Goal: Task Accomplishment & Management: Complete application form

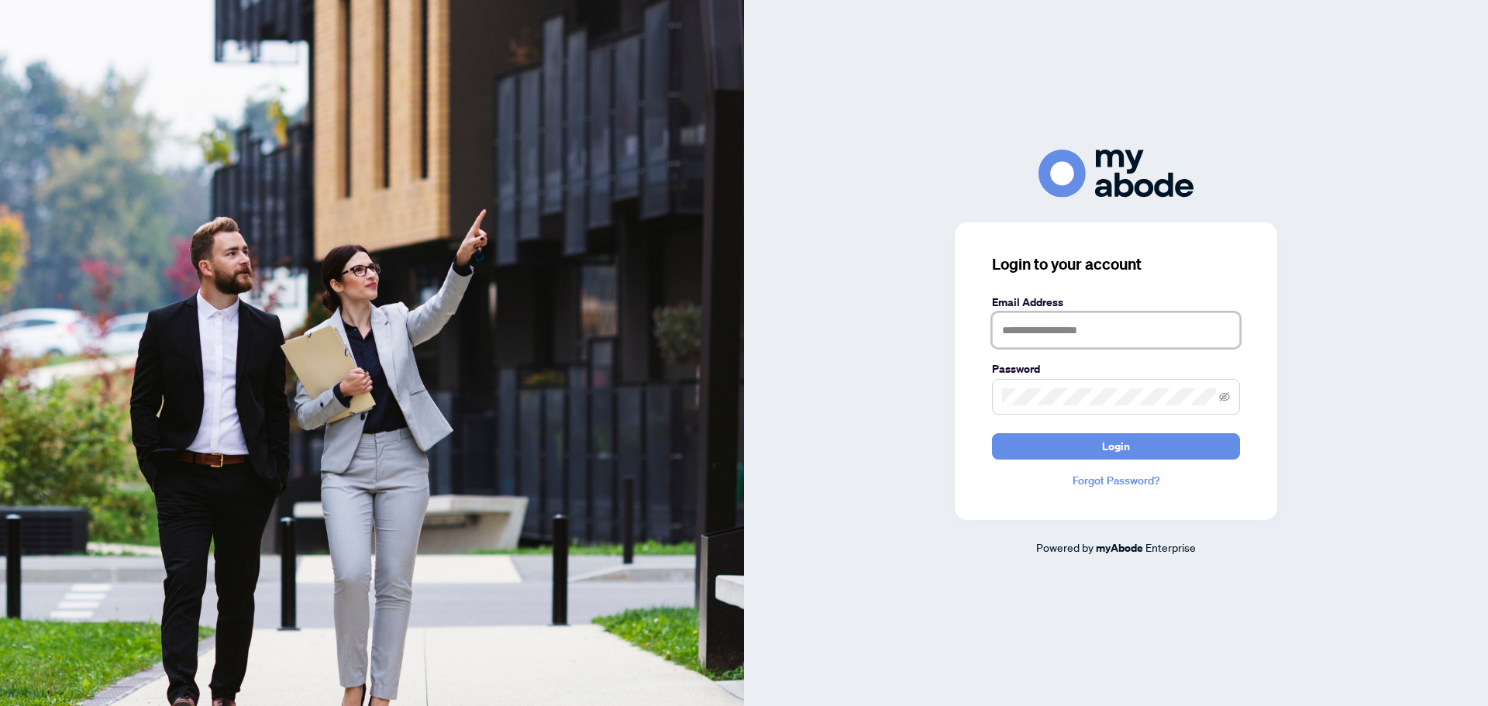
click at [1070, 336] on input "text" at bounding box center [1116, 330] width 248 height 36
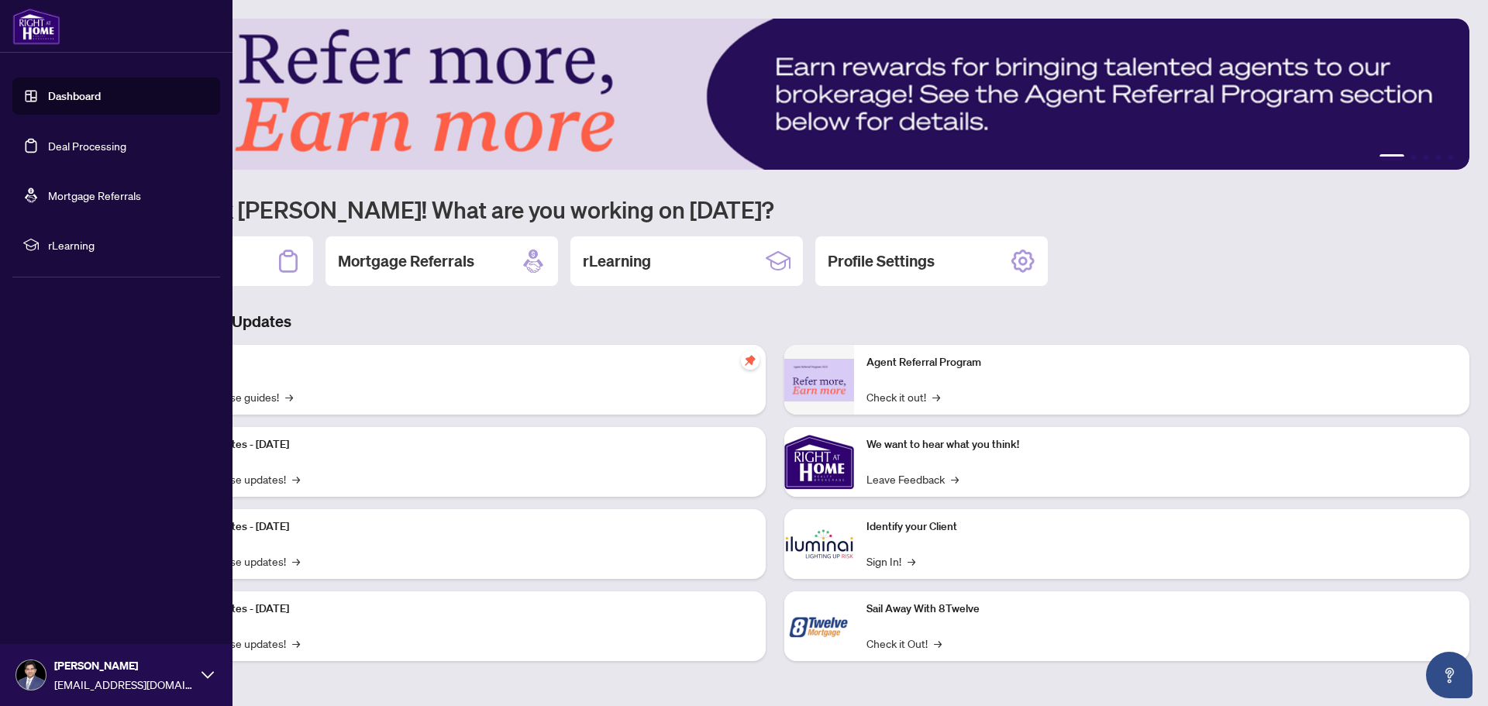
click at [83, 146] on link "Deal Processing" at bounding box center [87, 146] width 78 height 14
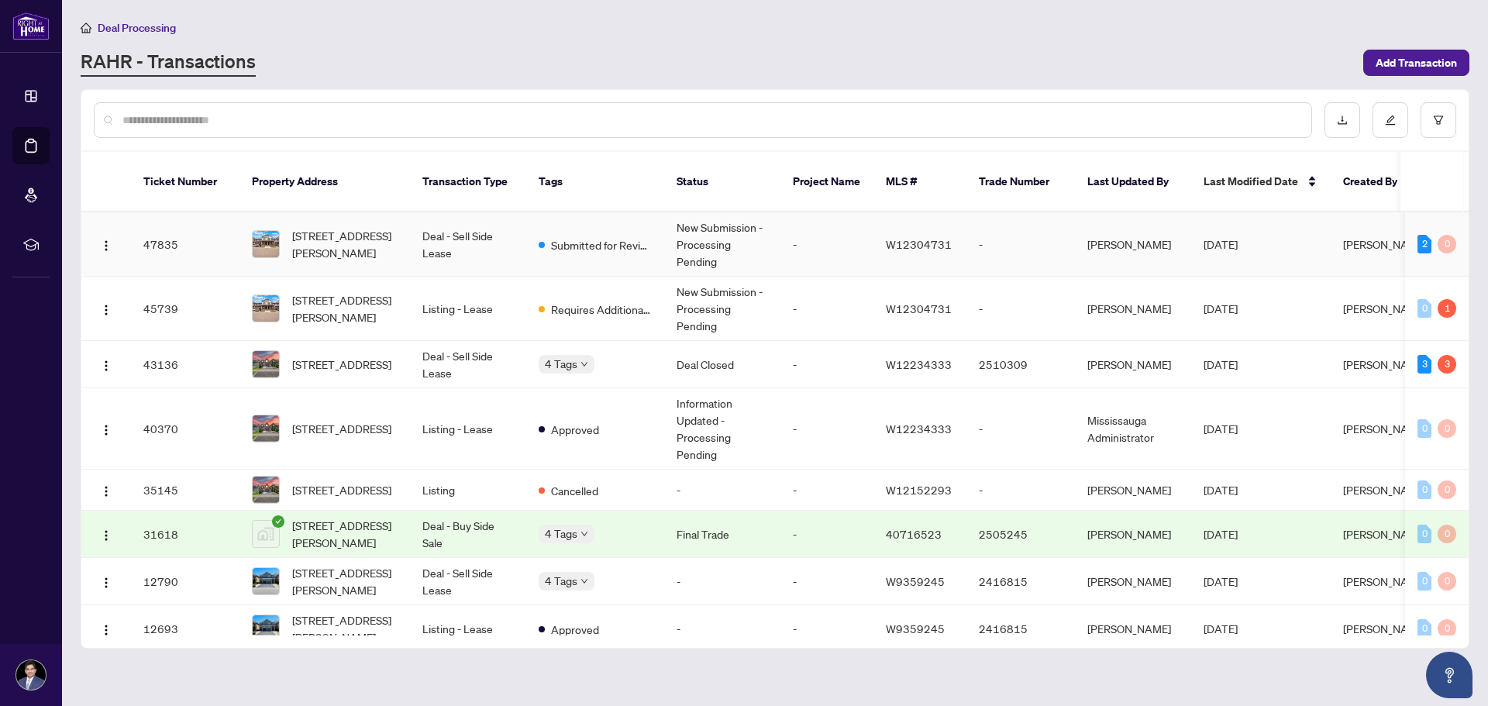
click at [478, 218] on td "Deal - Sell Side Lease" at bounding box center [468, 244] width 116 height 64
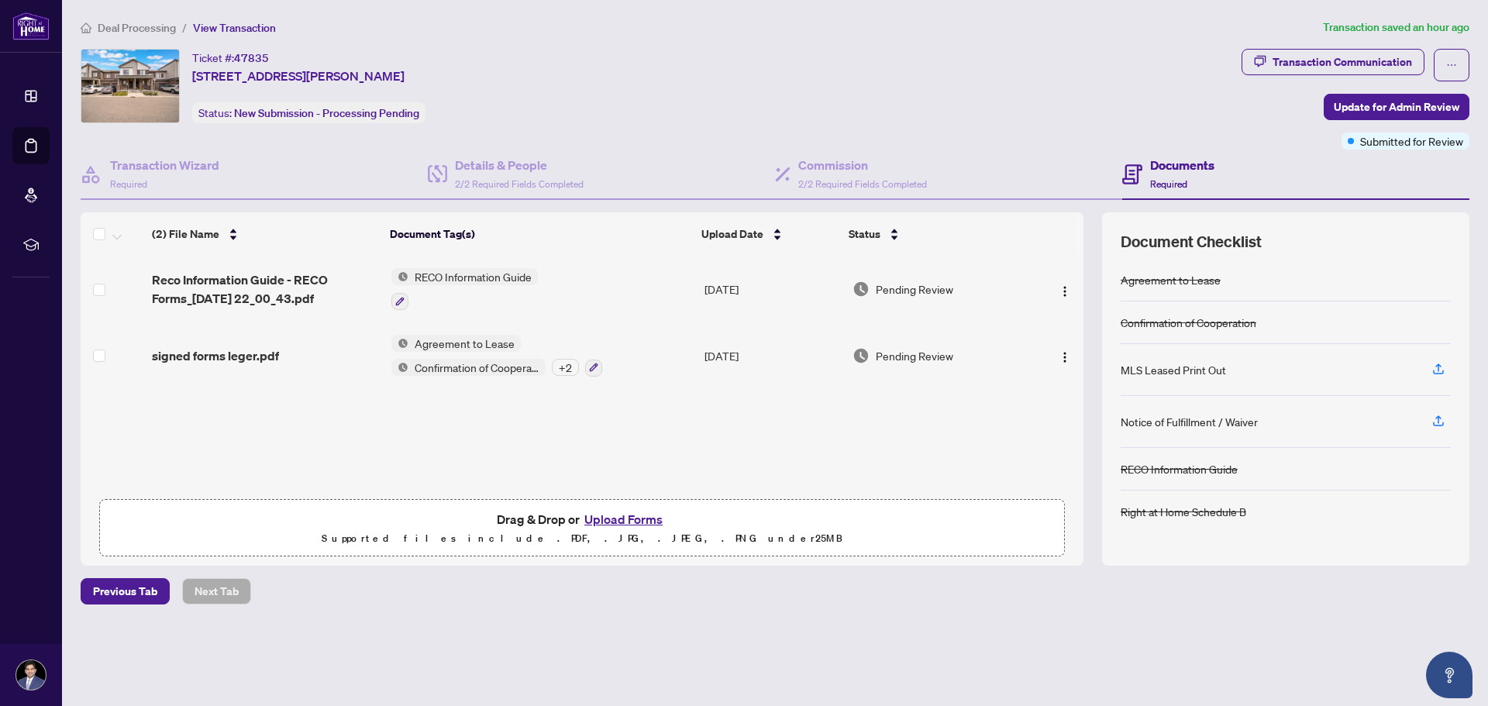
click at [297, 537] on p "Supported files include .PDF, .JPG, .JPEG, .PNG under 25 MB" at bounding box center [582, 538] width 946 height 19
click at [1204, 169] on h4 "Documents" at bounding box center [1182, 165] width 64 height 19
click at [649, 519] on button "Upload Forms" at bounding box center [624, 519] width 88 height 20
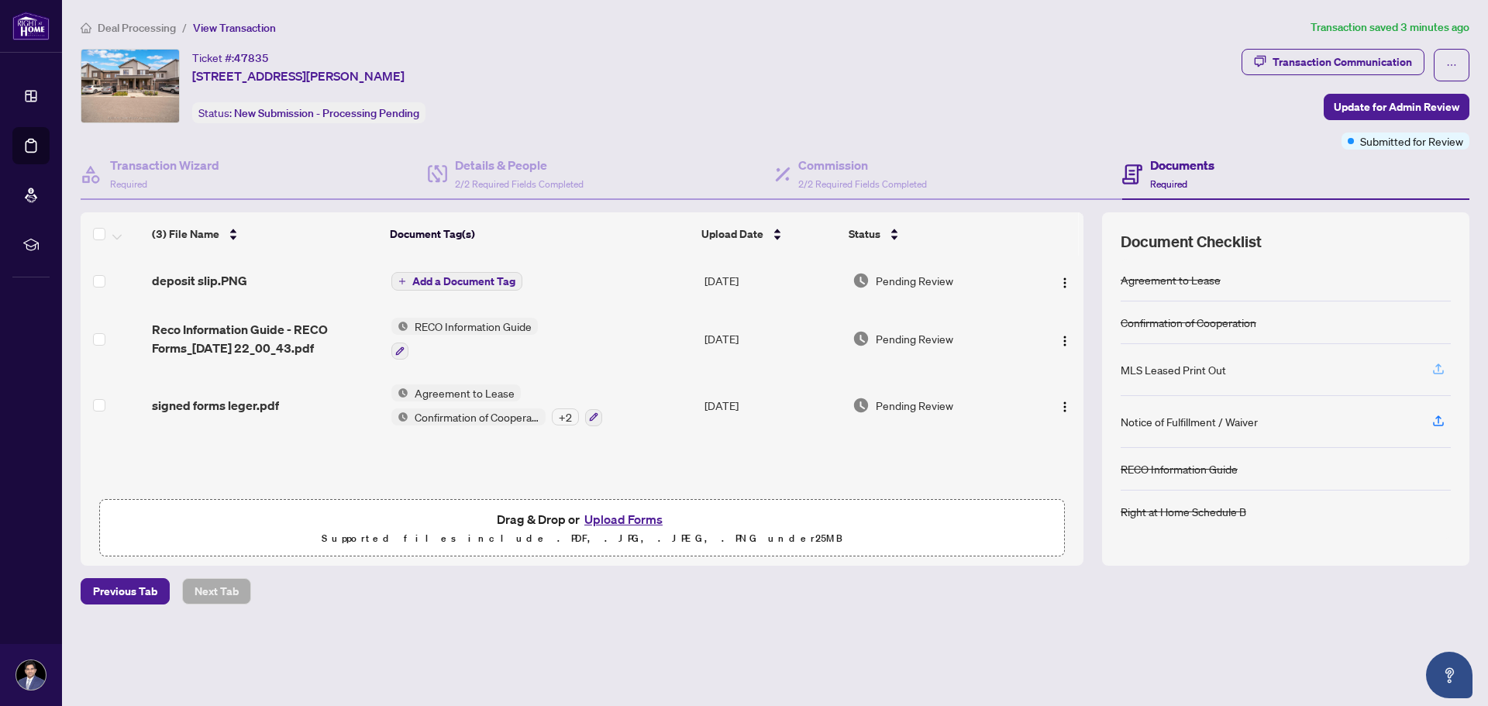
click at [1442, 371] on icon "button" at bounding box center [1439, 369] width 14 height 14
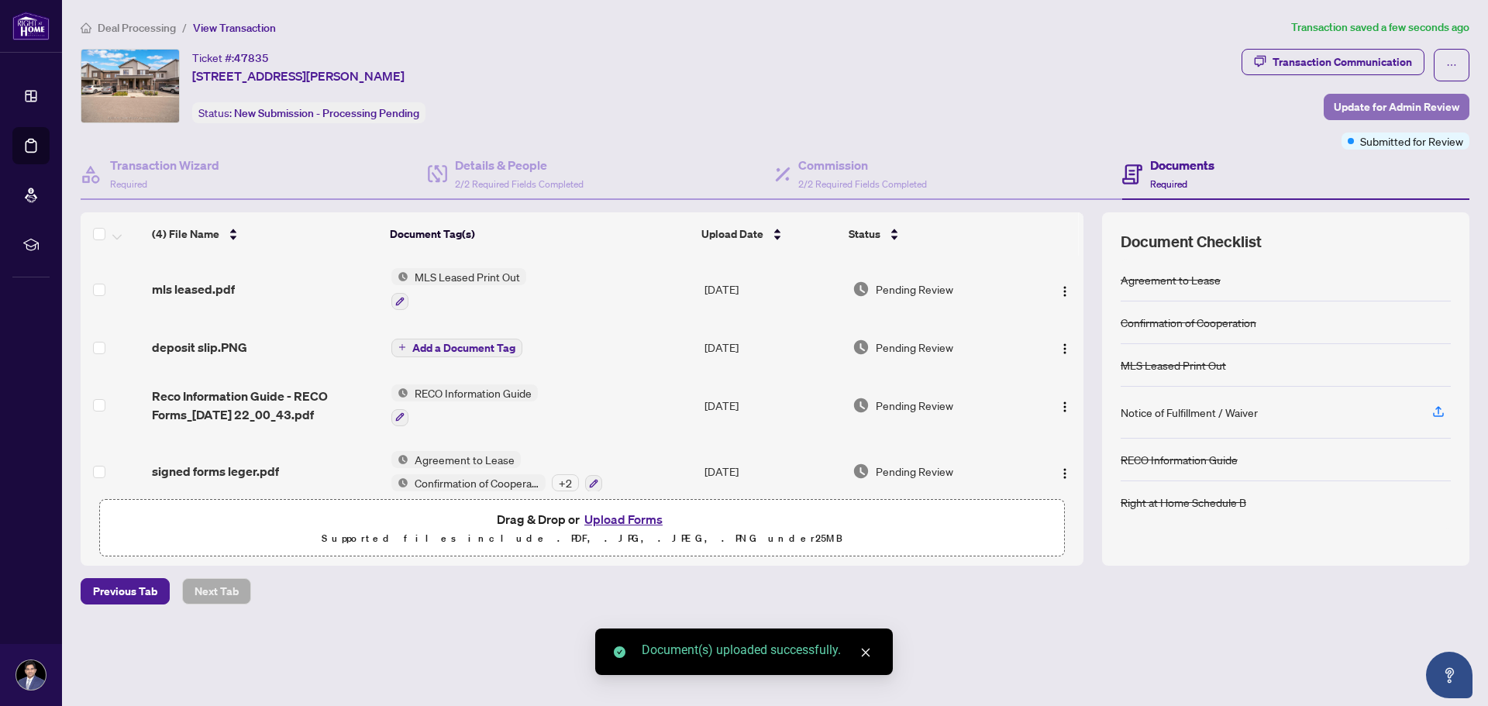
click at [1413, 108] on span "Update for Admin Review" at bounding box center [1397, 107] width 126 height 25
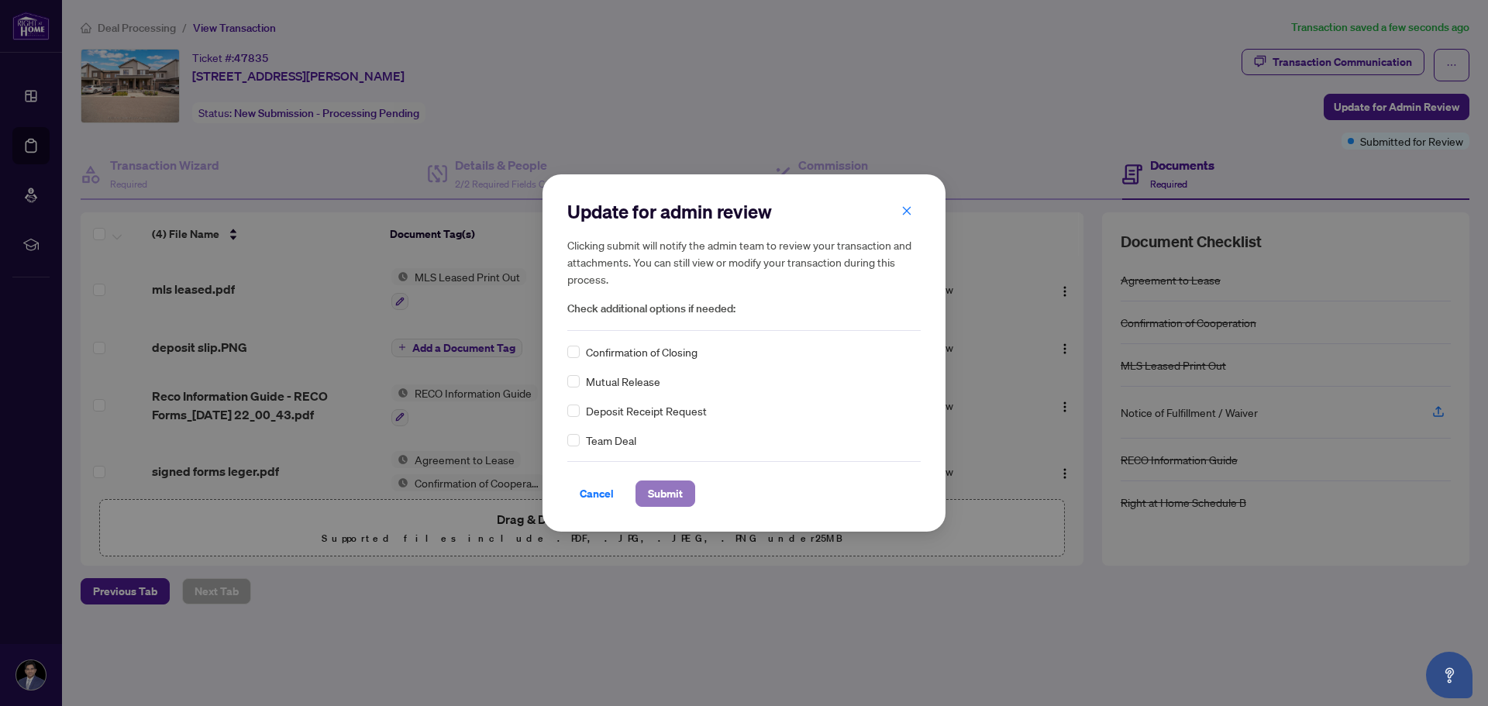
click at [674, 489] on span "Submit" at bounding box center [665, 493] width 35 height 25
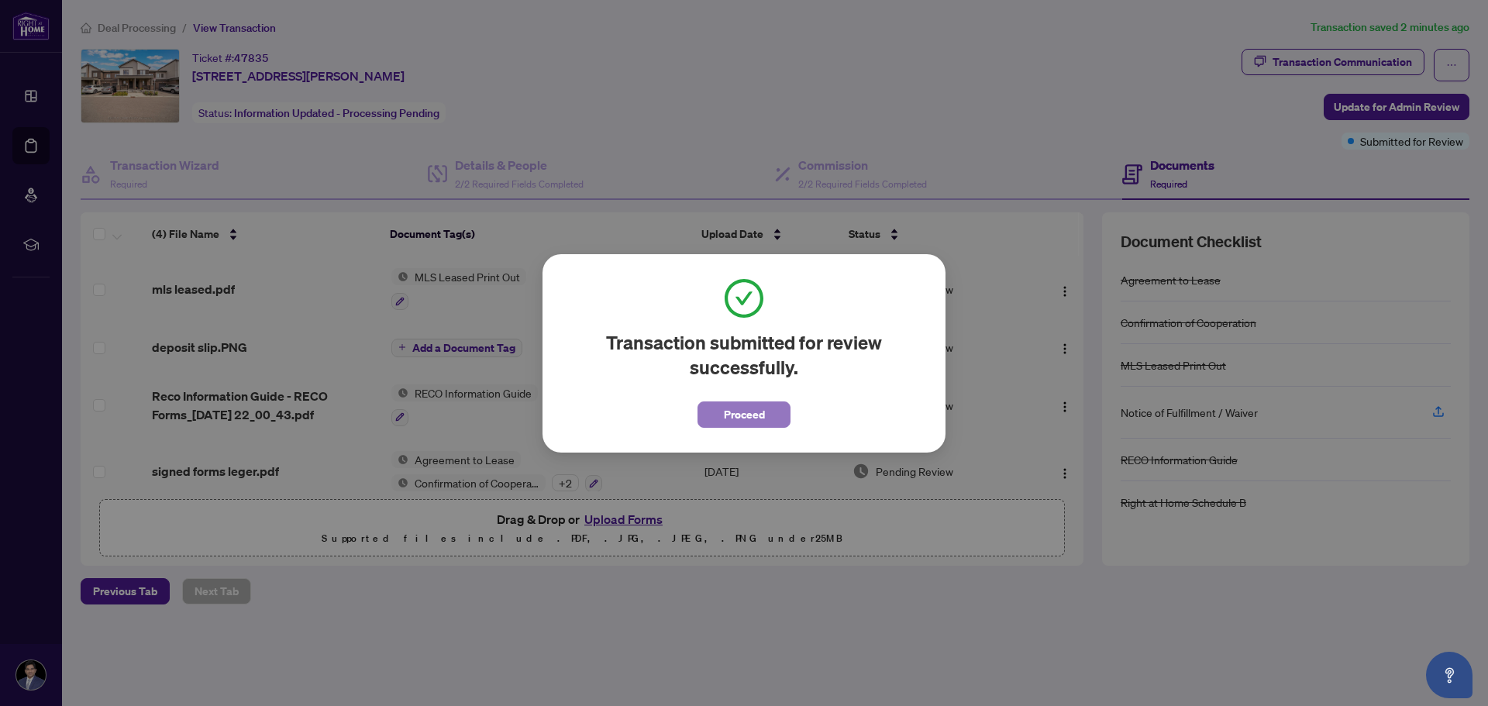
click at [773, 412] on button "Proceed" at bounding box center [744, 414] width 93 height 26
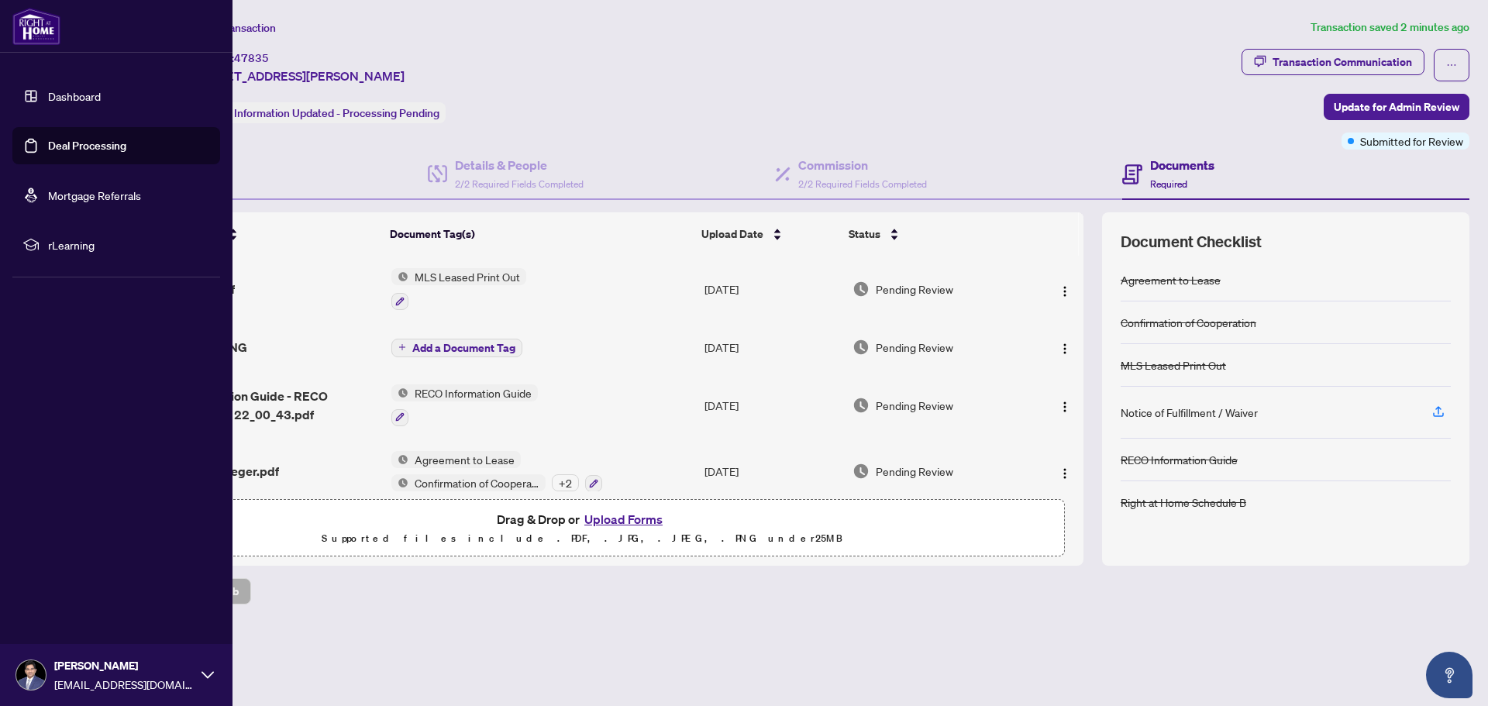
click at [83, 146] on link "Deal Processing" at bounding box center [87, 146] width 78 height 14
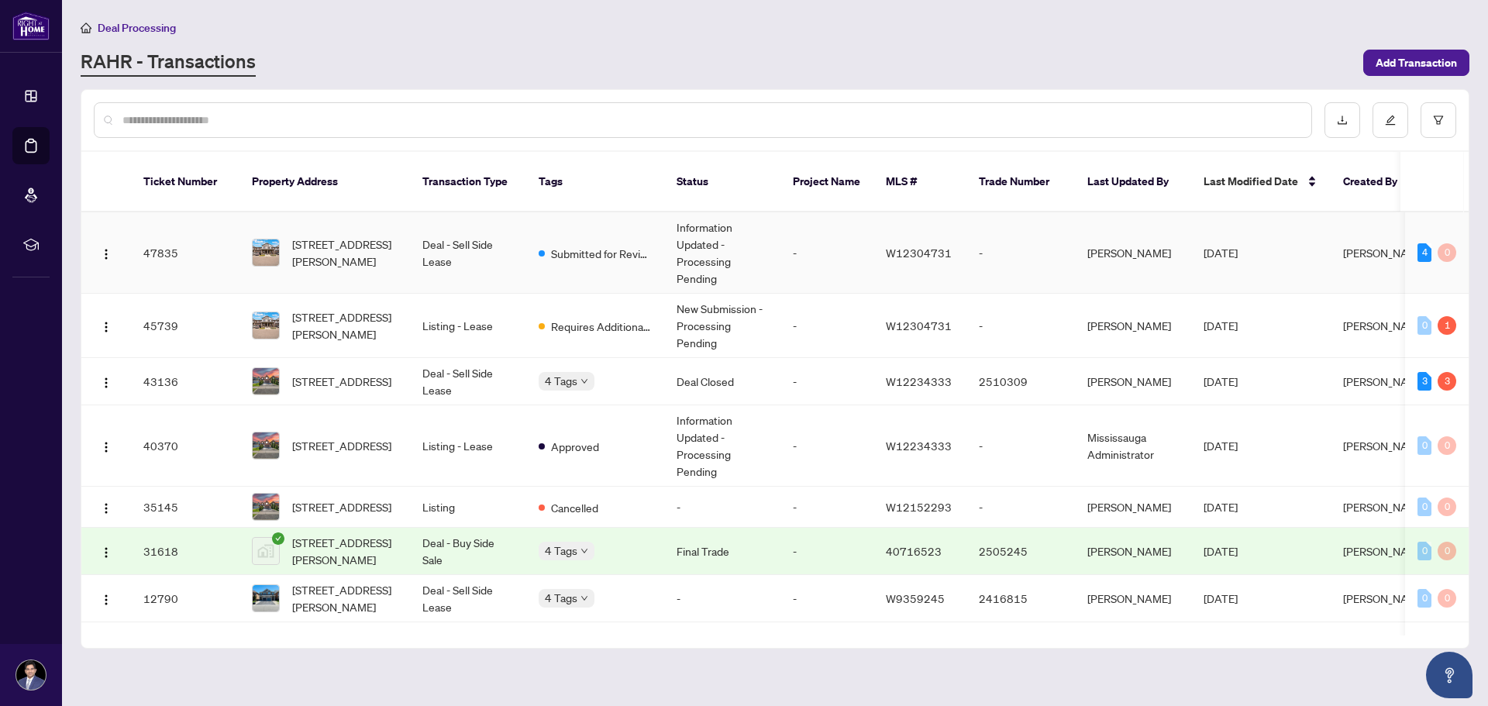
click at [458, 226] on td "Deal - Sell Side Lease" at bounding box center [468, 252] width 116 height 81
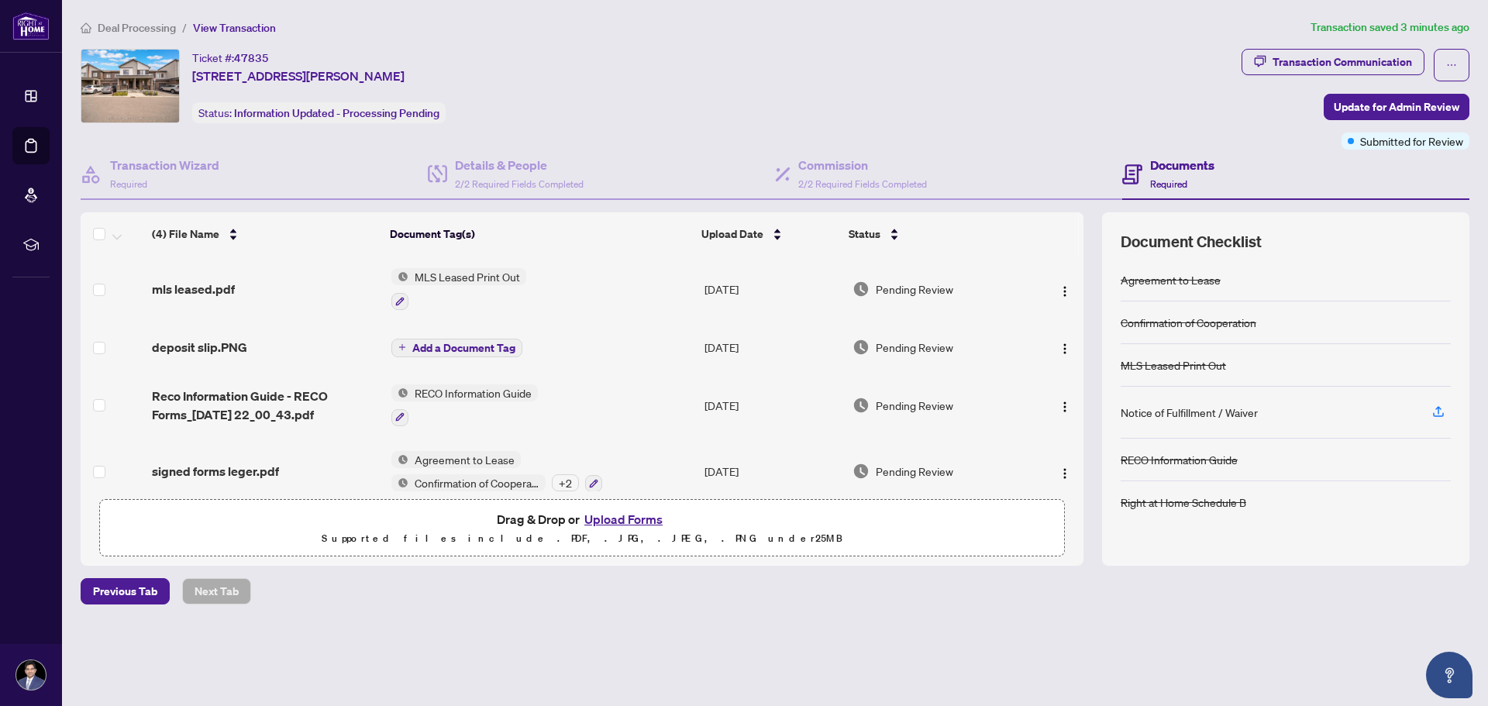
click at [216, 27] on span "View Transaction" at bounding box center [234, 28] width 83 height 14
click at [220, 31] on span "View Transaction" at bounding box center [234, 28] width 83 height 14
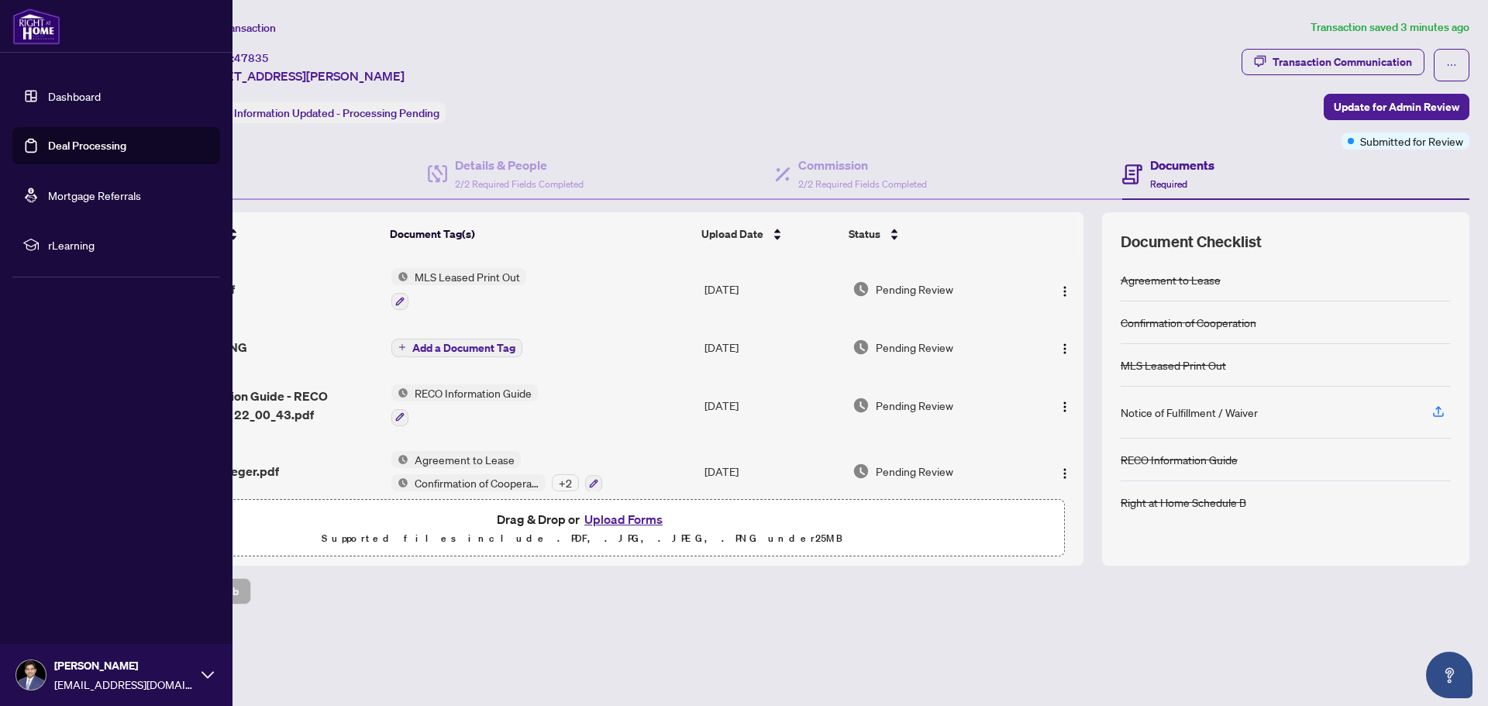
click at [72, 93] on link "Dashboard" at bounding box center [74, 96] width 53 height 14
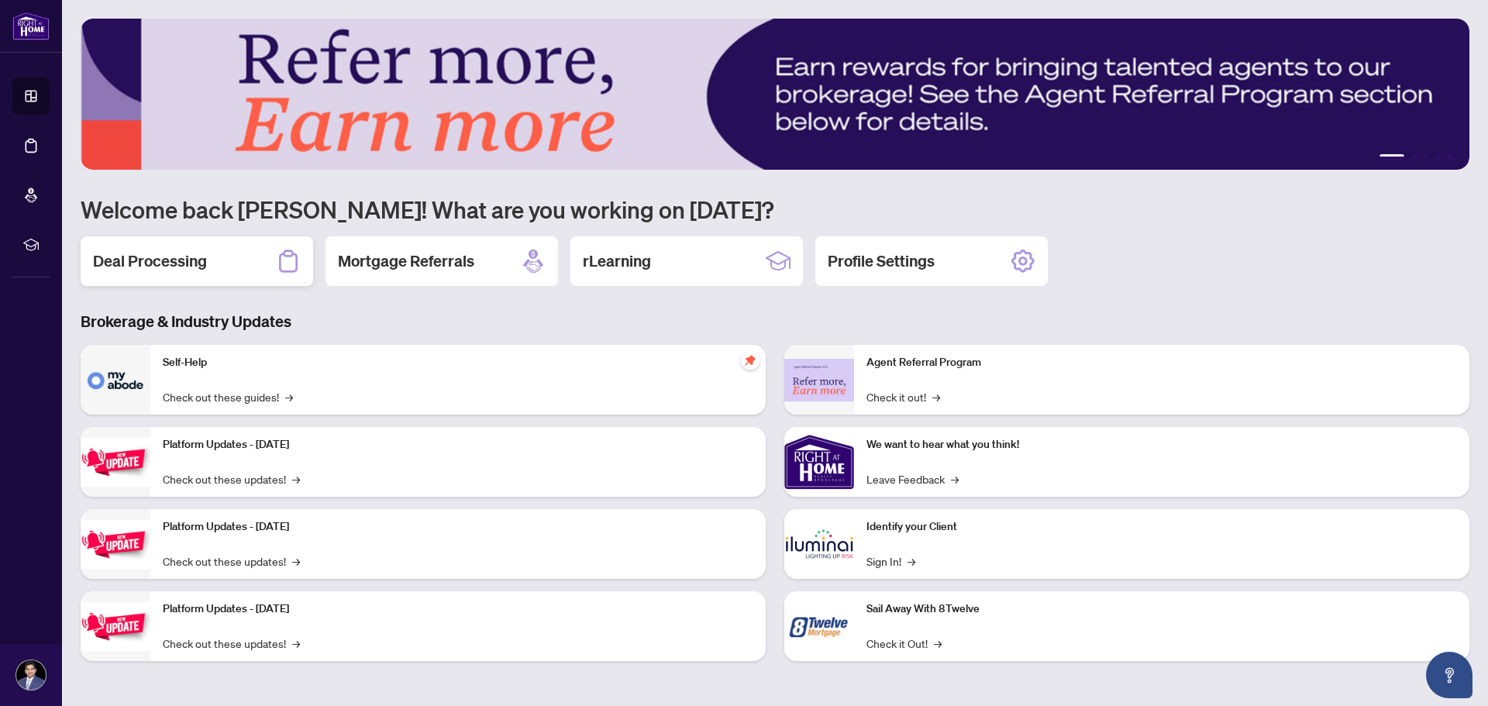
click at [195, 264] on h2 "Deal Processing" at bounding box center [150, 261] width 114 height 22
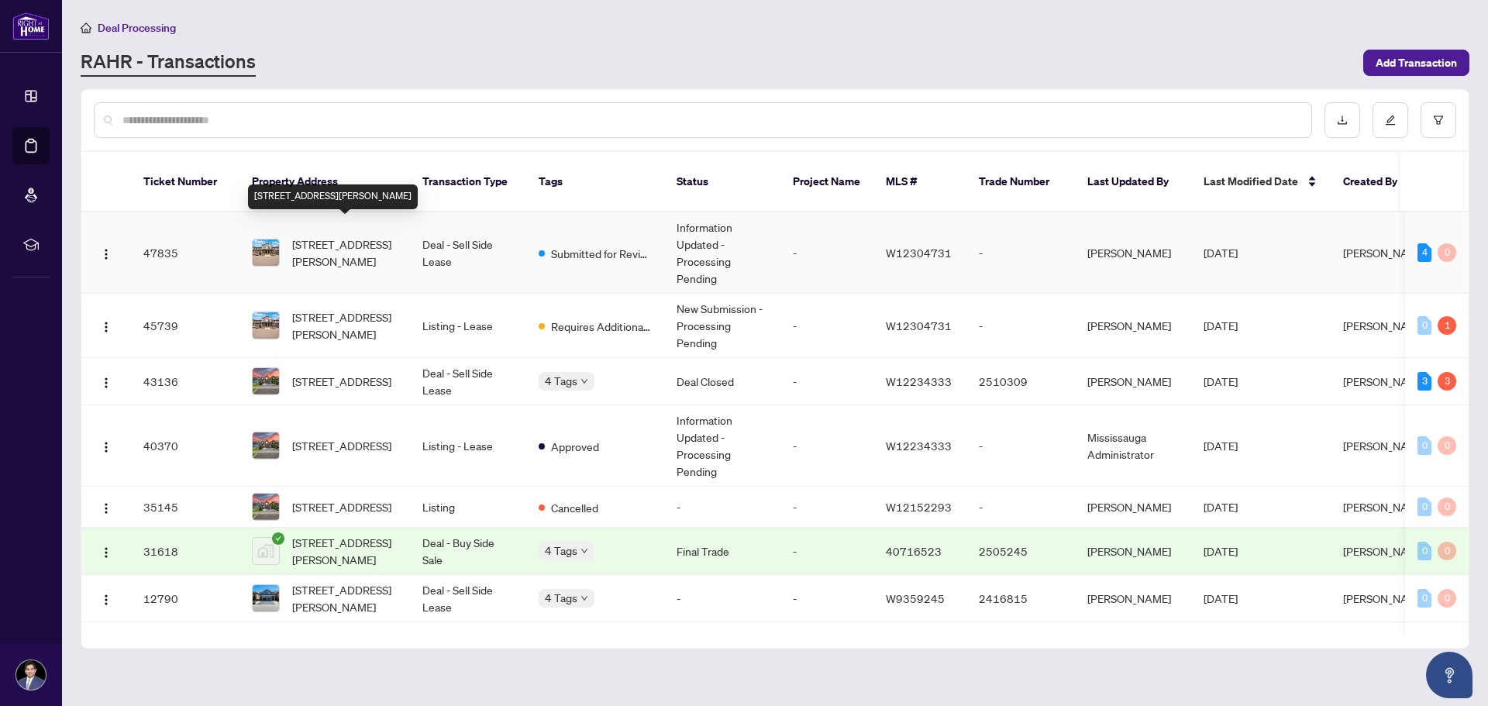
click at [373, 248] on span "[STREET_ADDRESS][PERSON_NAME]" at bounding box center [344, 253] width 105 height 34
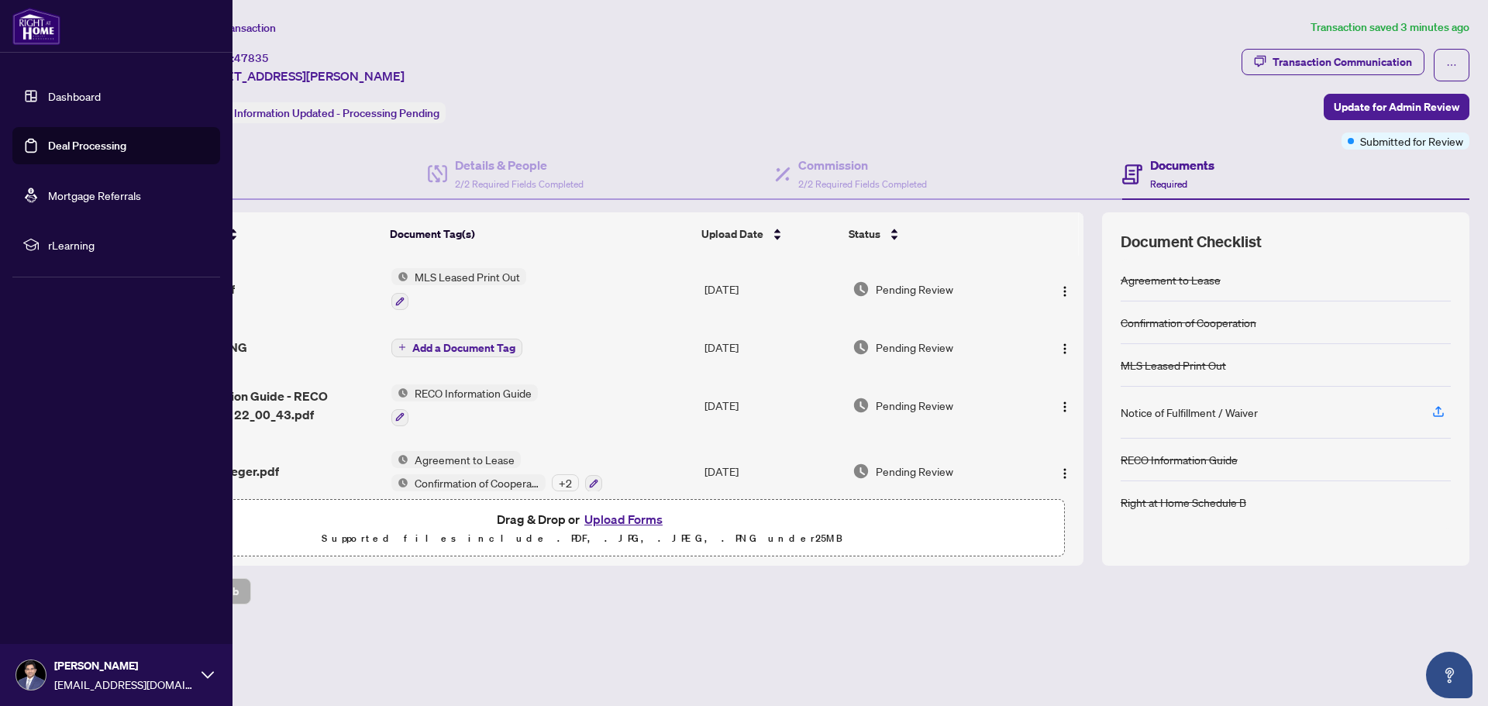
click at [107, 150] on link "Deal Processing" at bounding box center [87, 146] width 78 height 14
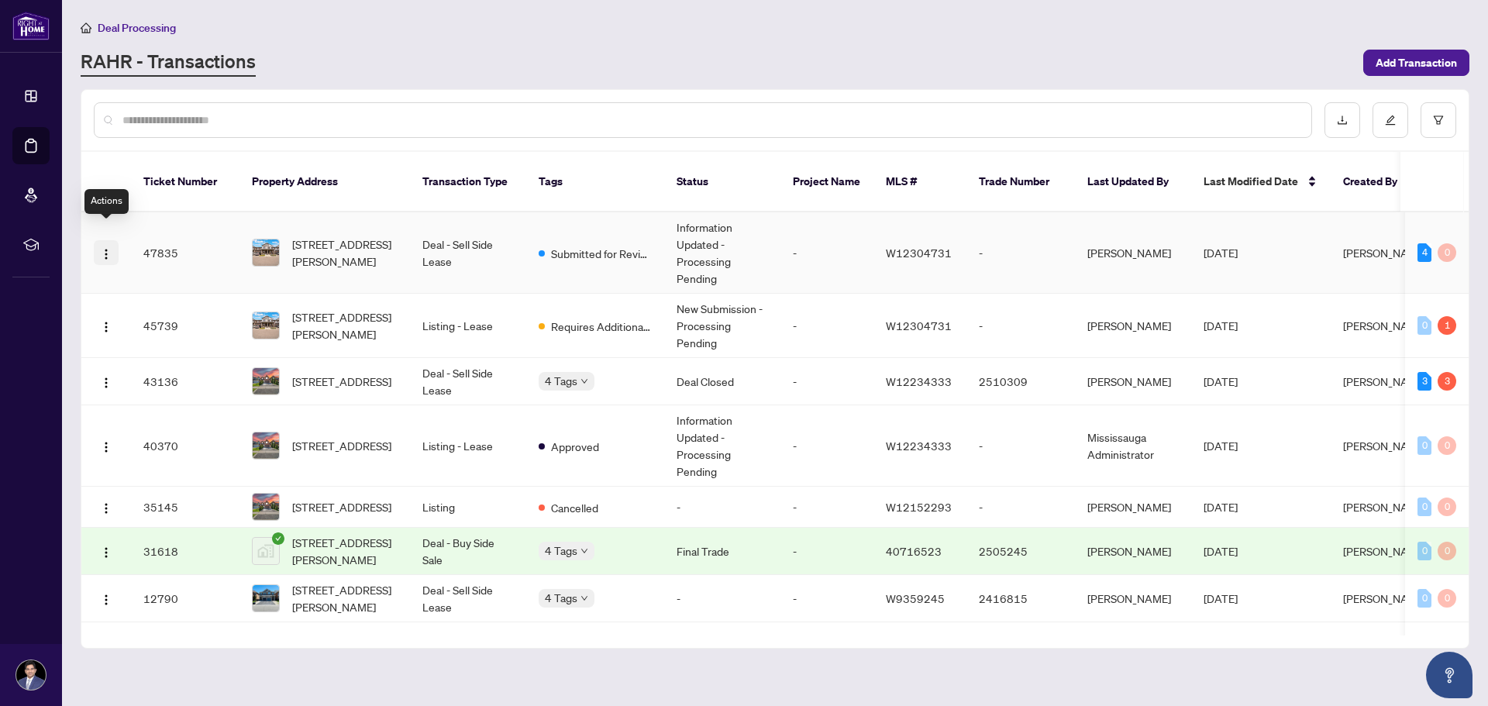
click at [100, 248] on img "button" at bounding box center [106, 254] width 12 height 12
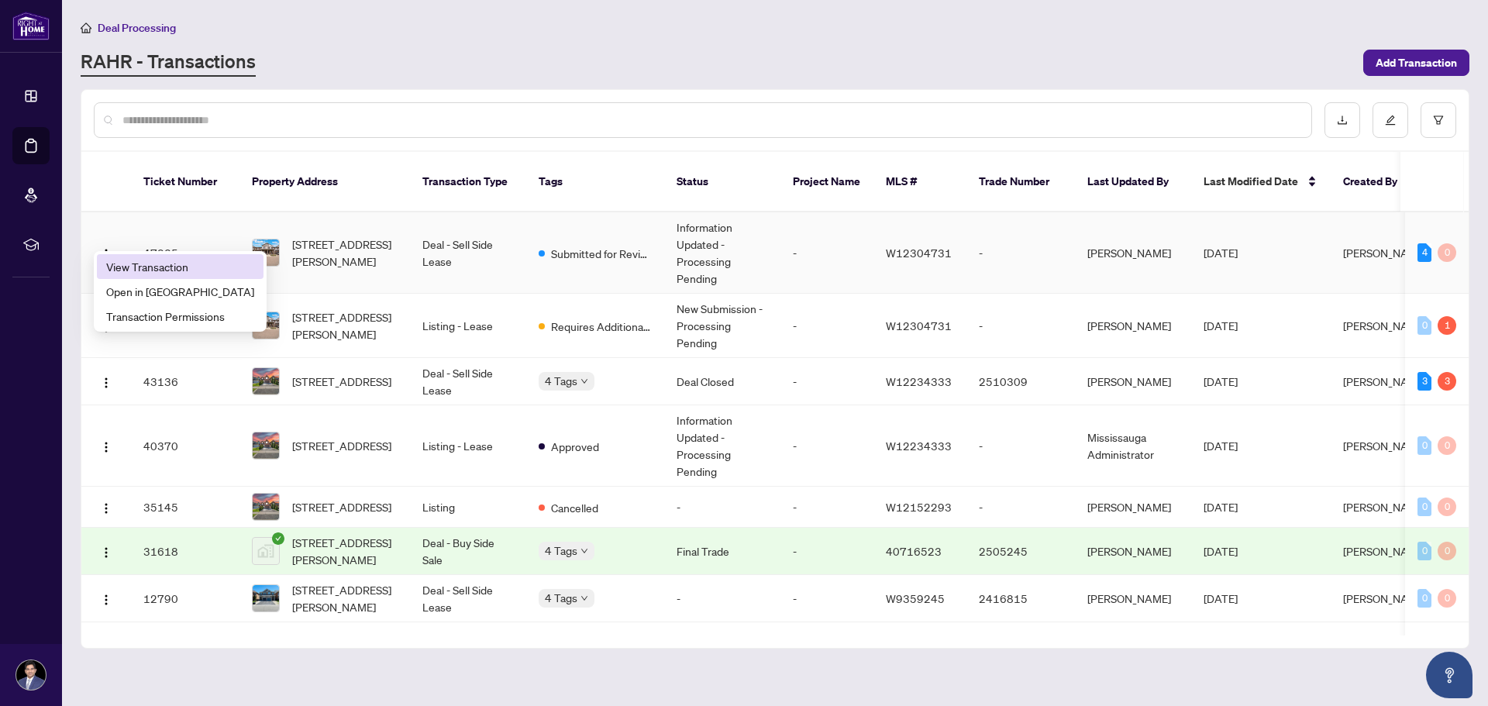
click at [147, 264] on span "View Transaction" at bounding box center [180, 266] width 148 height 17
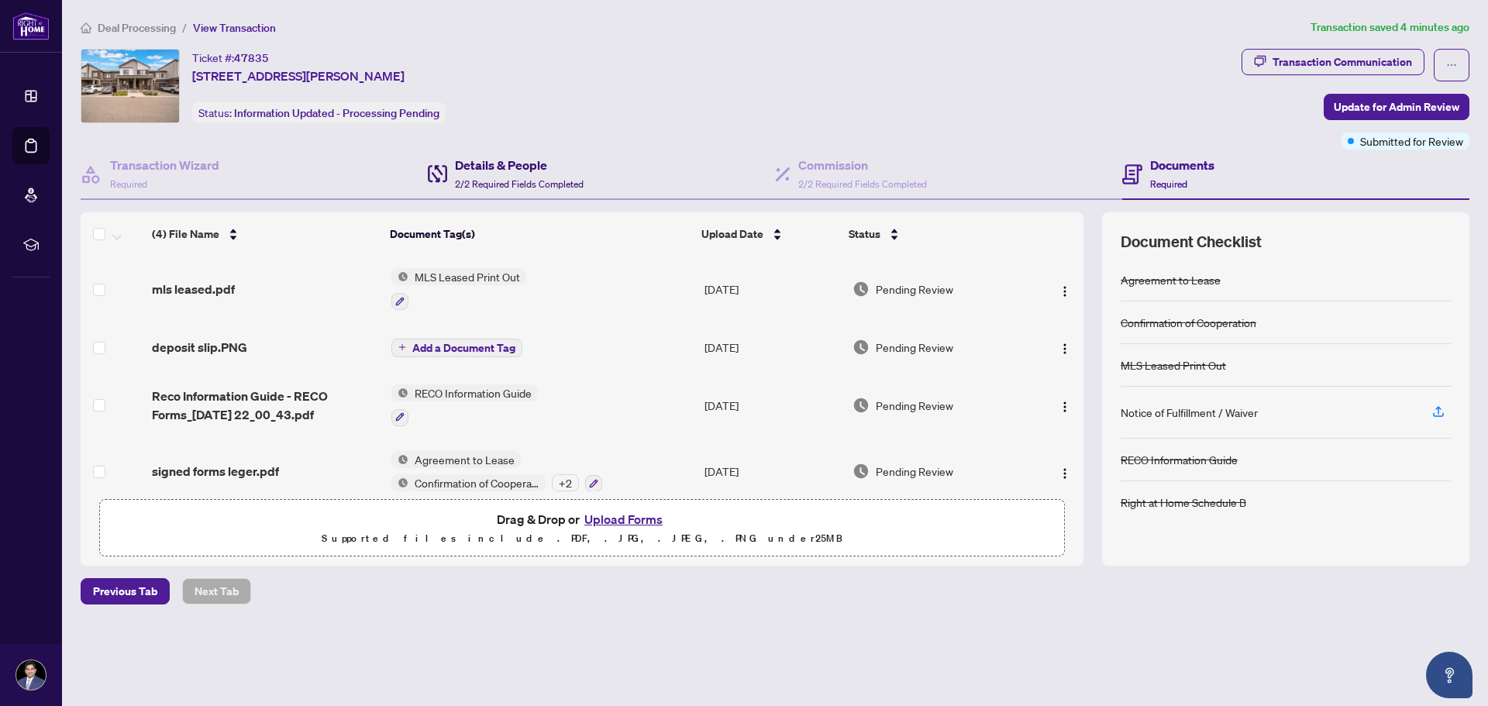
click at [508, 179] on span "2/2 Required Fields Completed" at bounding box center [519, 184] width 129 height 12
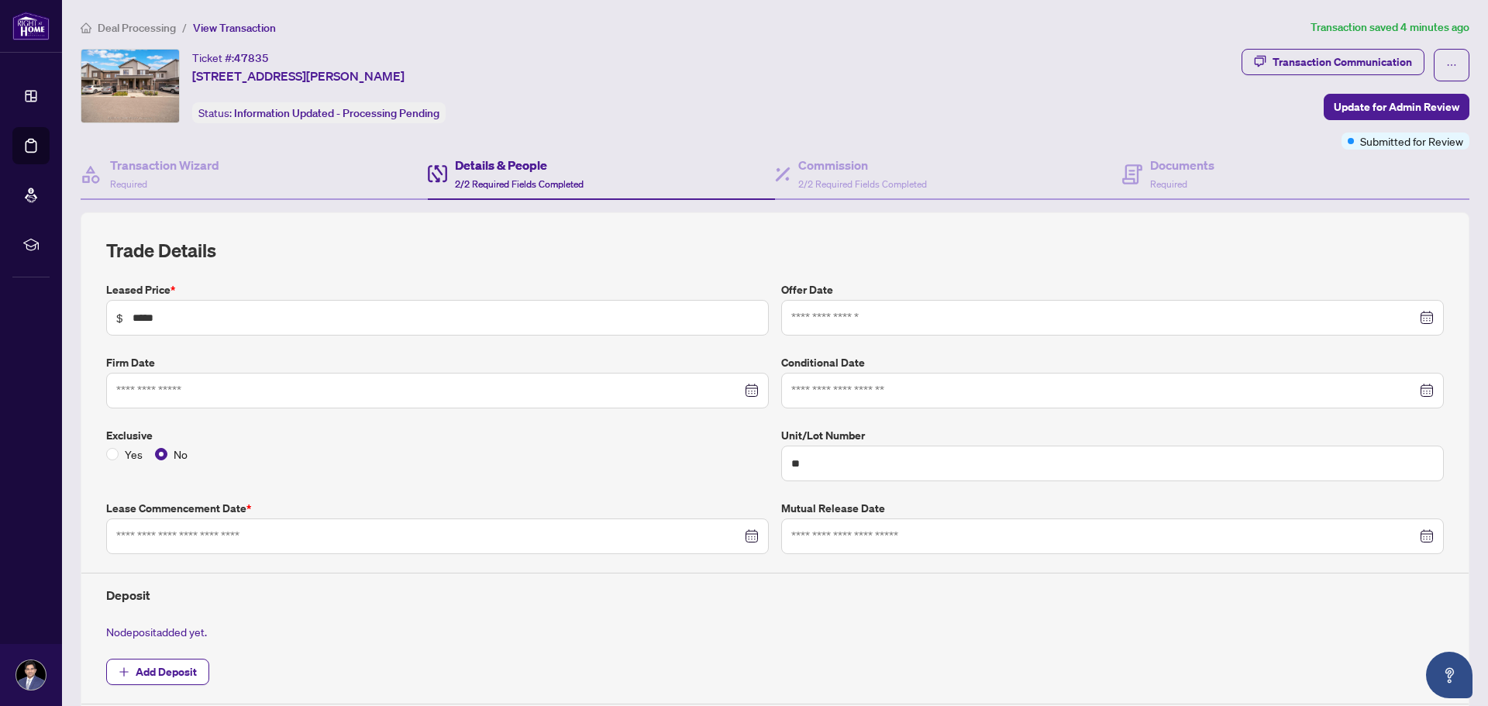
type input "**********"
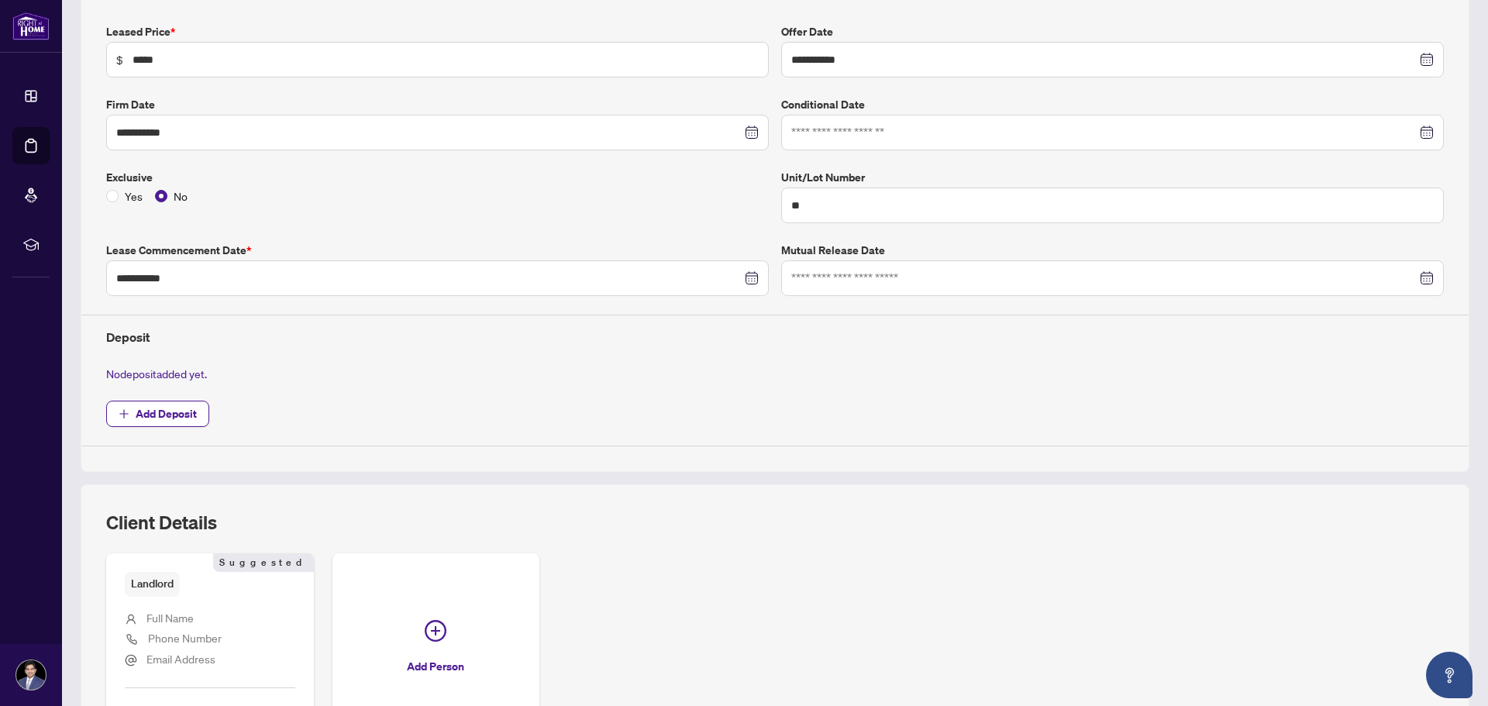
scroll to position [202, 0]
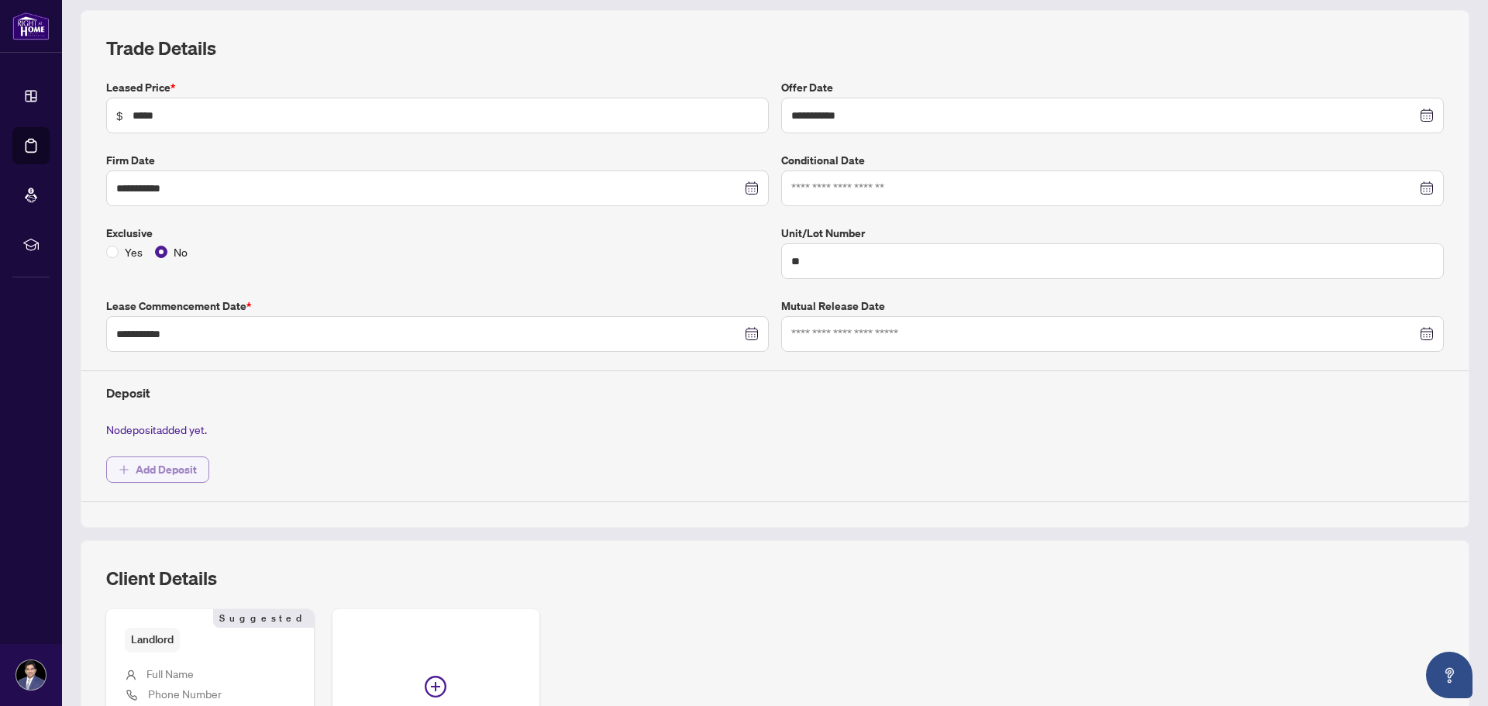
click at [161, 473] on span "Add Deposit" at bounding box center [166, 469] width 61 height 25
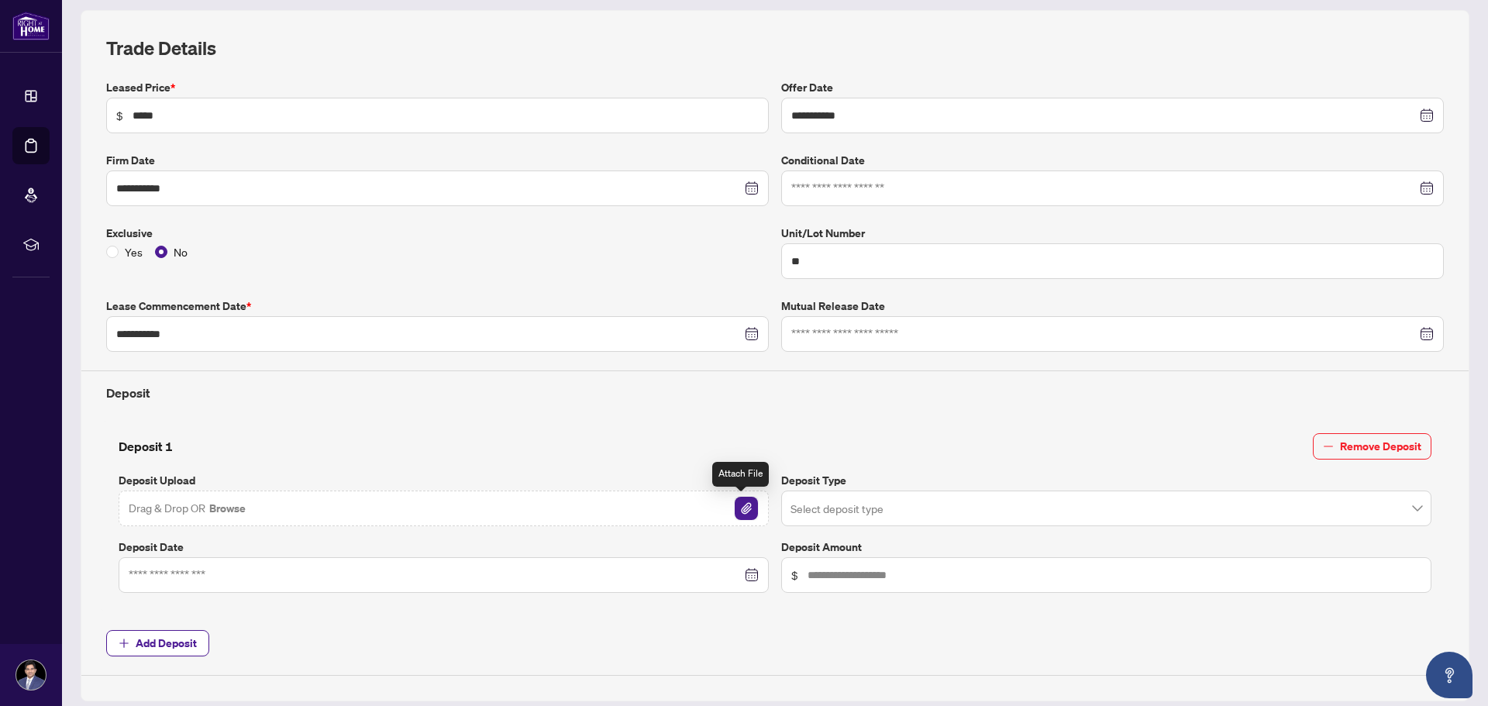
click at [738, 512] on img "button" at bounding box center [746, 508] width 23 height 23
click at [860, 511] on input "search" at bounding box center [1100, 511] width 618 height 34
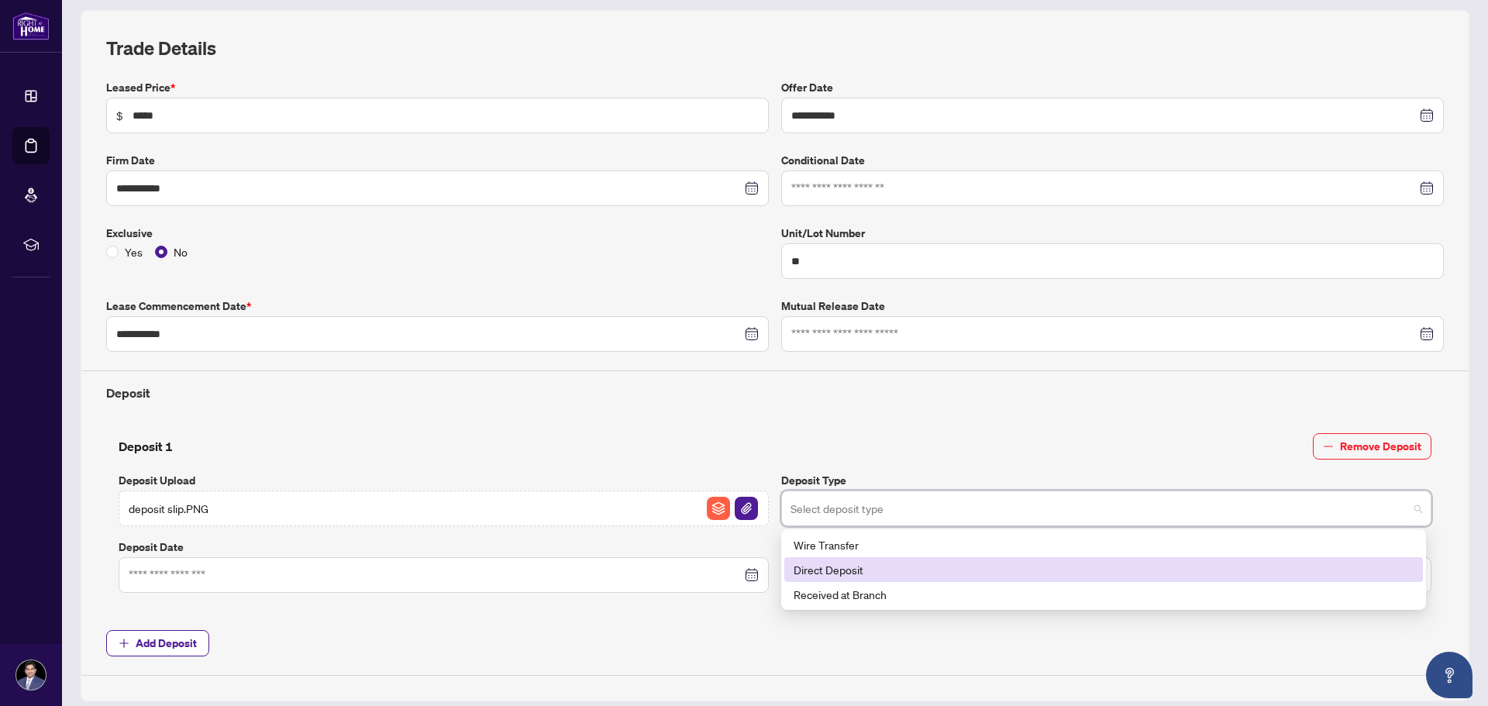
click at [852, 568] on div "Direct Deposit" at bounding box center [1104, 569] width 620 height 17
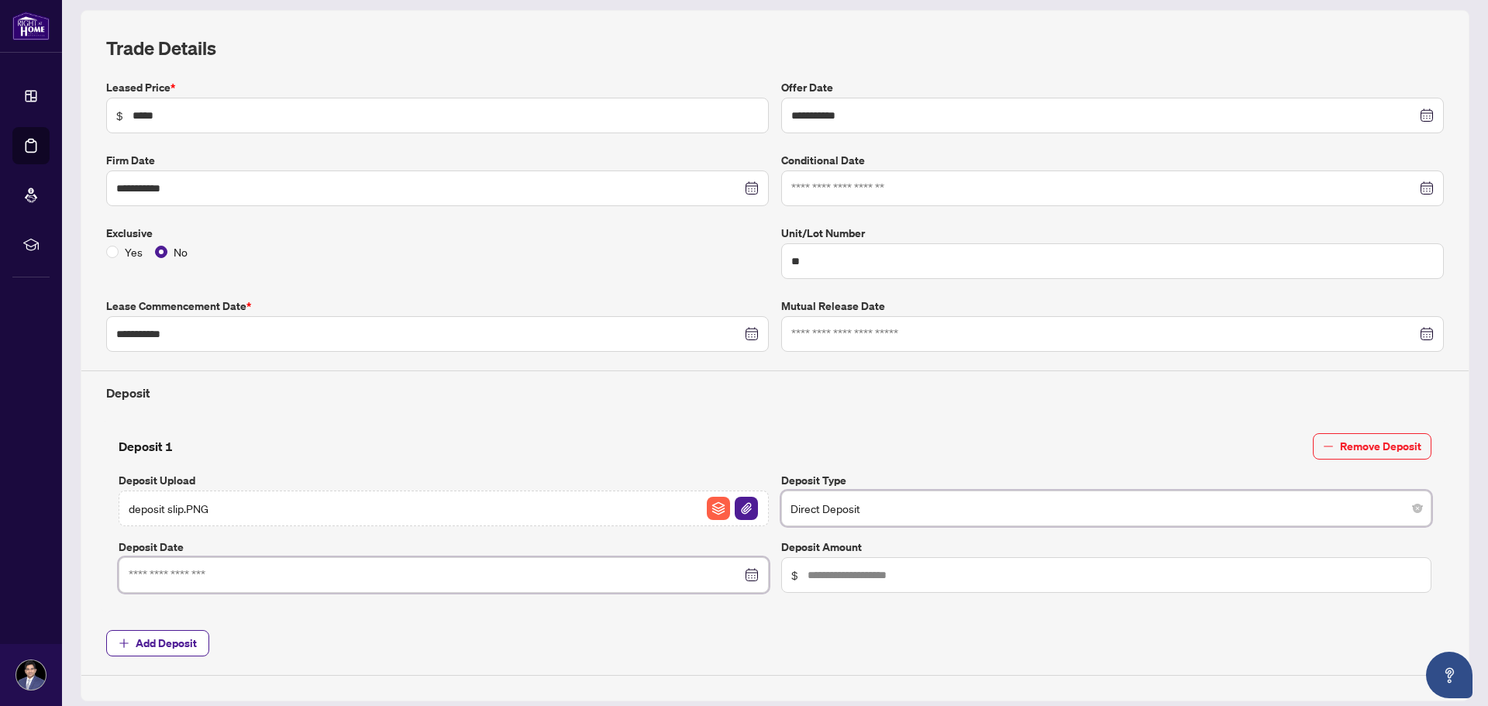
click at [278, 573] on input at bounding box center [435, 575] width 613 height 17
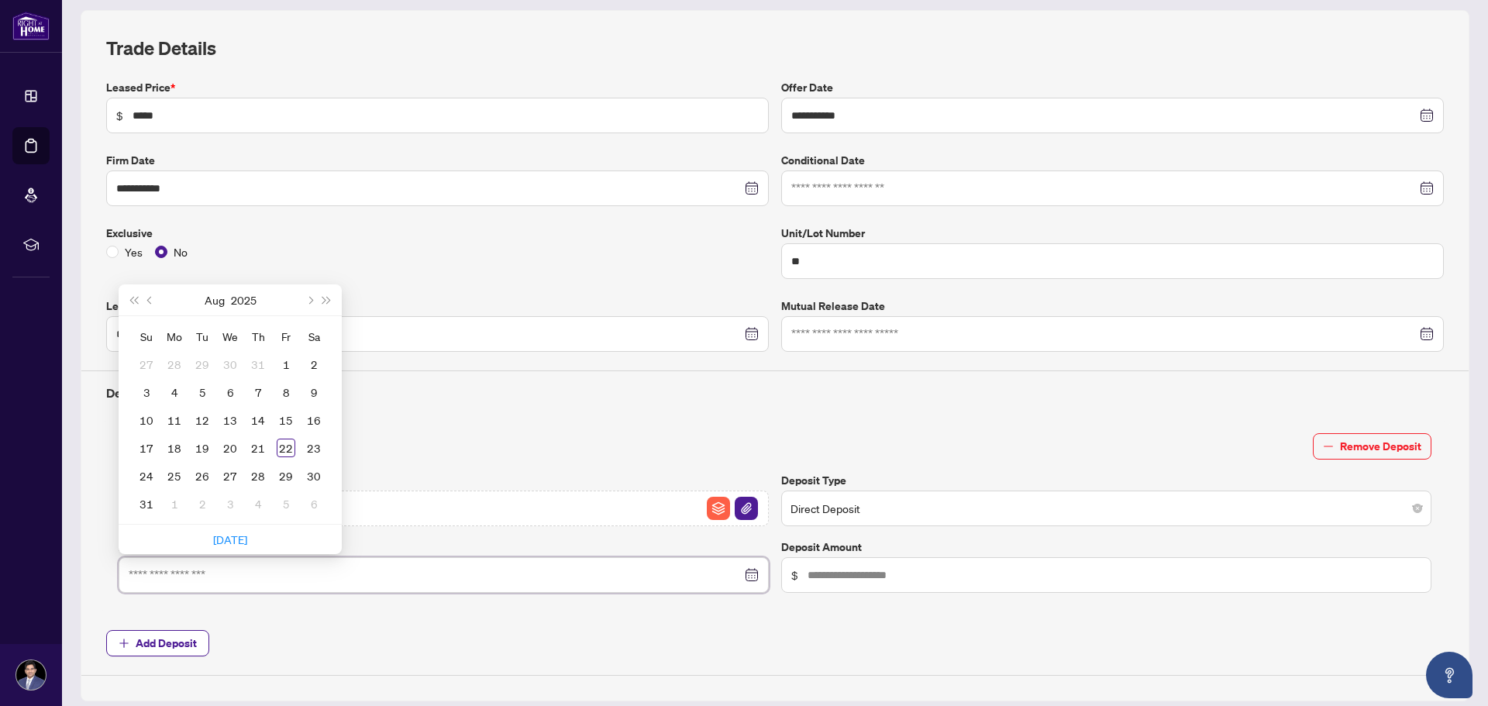
click at [278, 573] on input at bounding box center [435, 575] width 613 height 17
click at [620, 658] on div "**********" at bounding box center [775, 377] width 1350 height 597
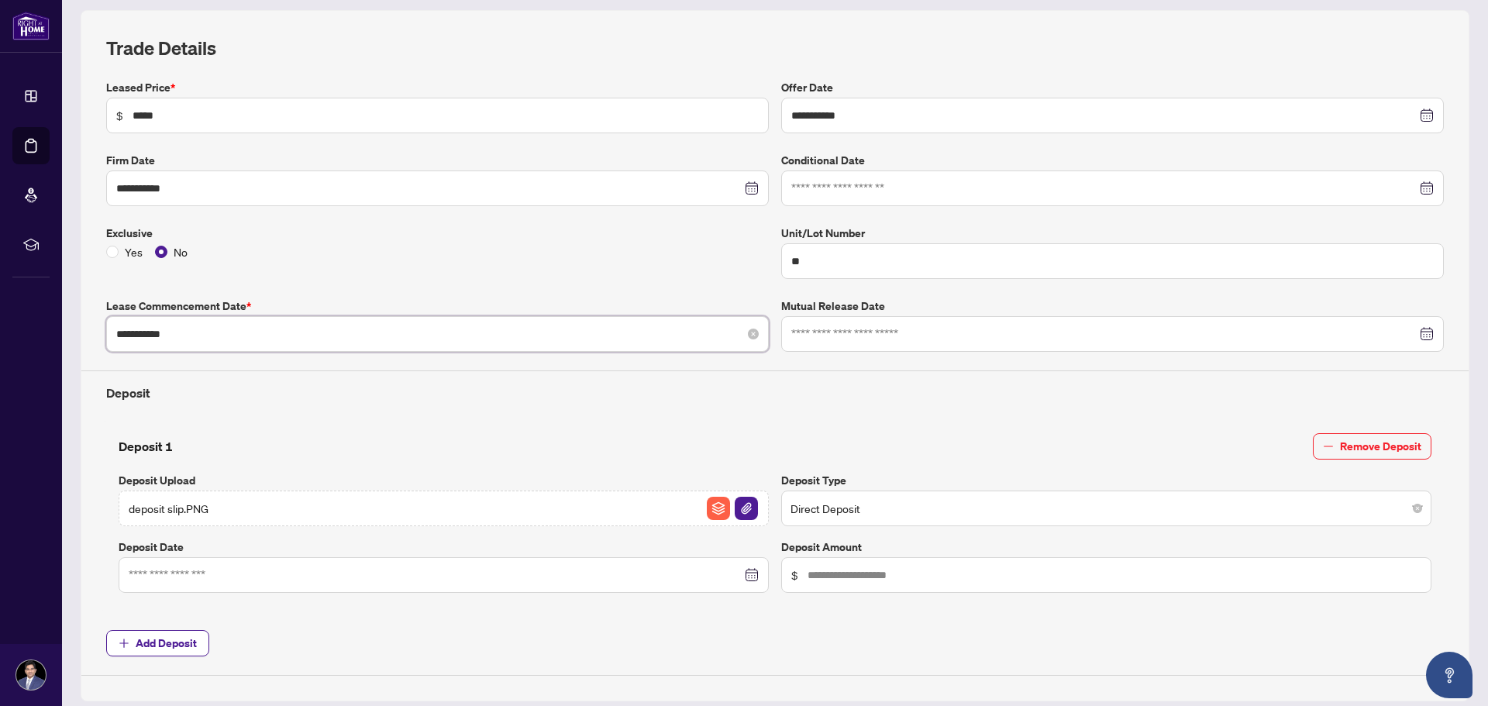
click at [609, 332] on input "**********" at bounding box center [428, 334] width 625 height 17
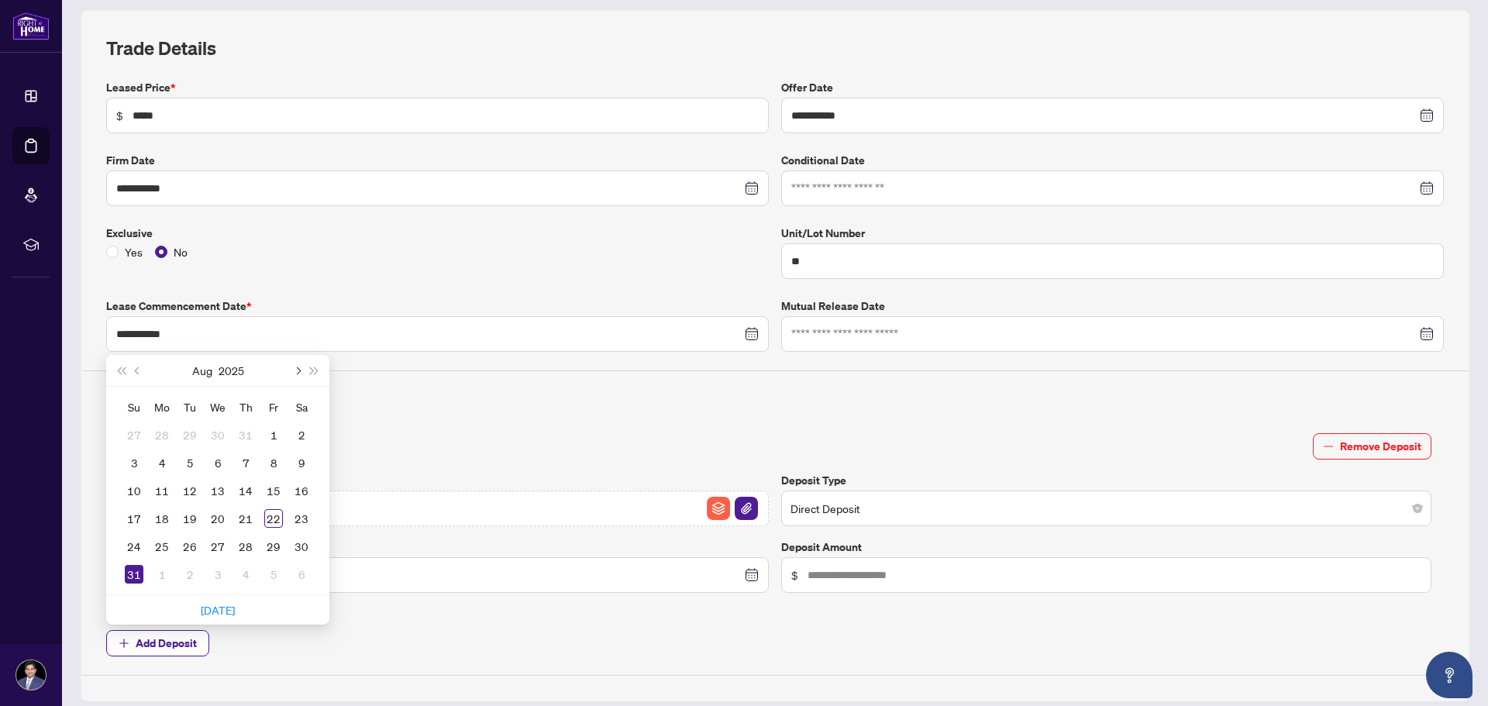
click at [300, 369] on button "Next month (PageDown)" at bounding box center [296, 370] width 17 height 31
type input "**********"
click at [158, 429] on div "1" at bounding box center [162, 435] width 19 height 19
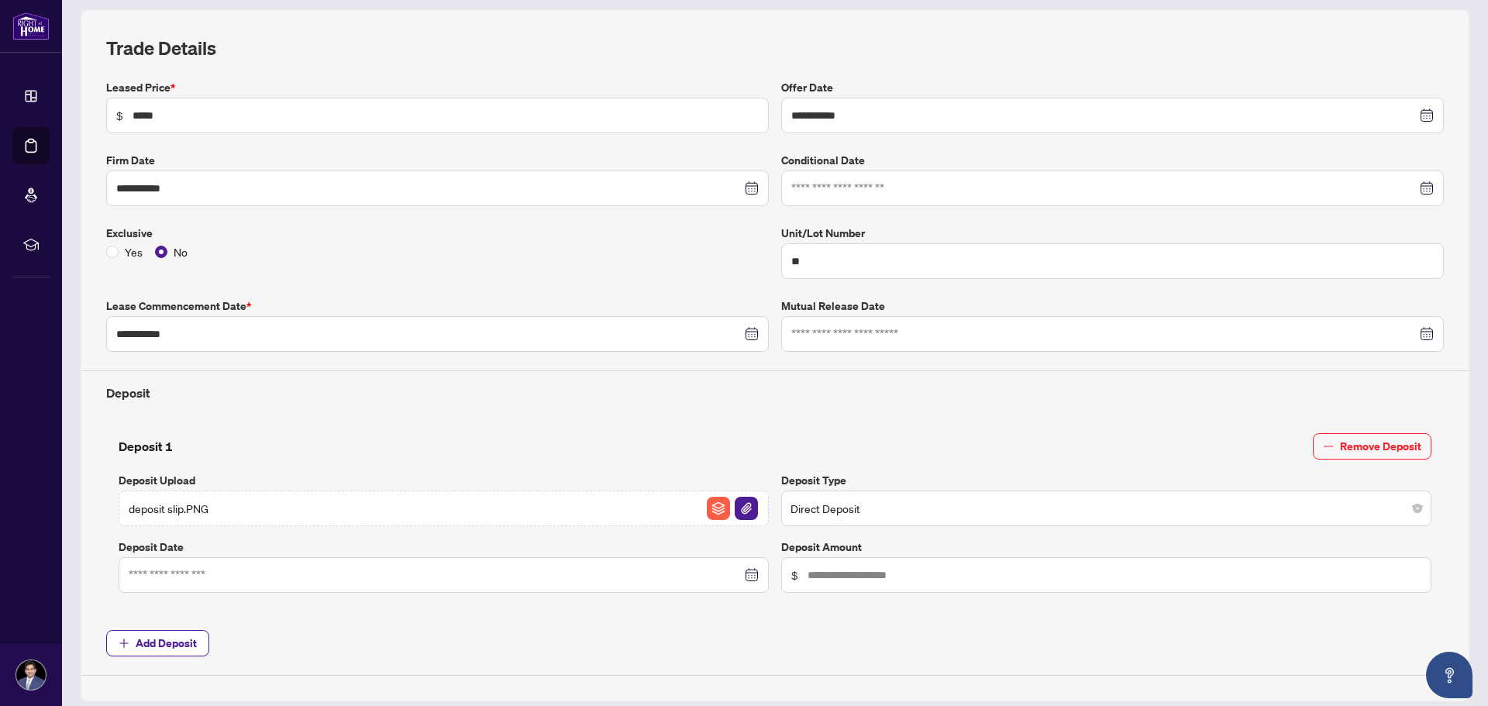
click at [577, 438] on div "Deposit 1 Remove Deposit" at bounding box center [775, 446] width 1313 height 26
click at [247, 587] on div at bounding box center [444, 575] width 650 height 36
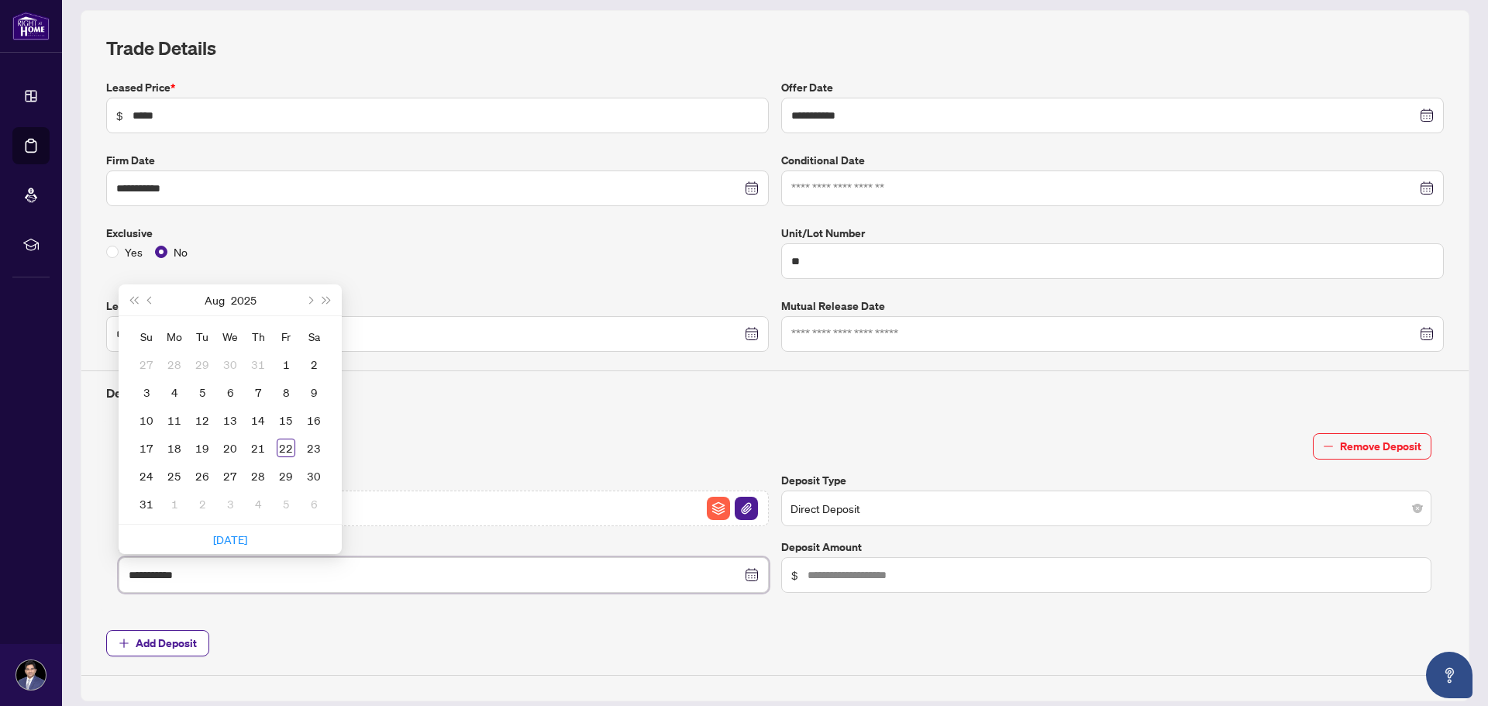
type input "**********"
click at [174, 416] on div "11" at bounding box center [174, 420] width 19 height 19
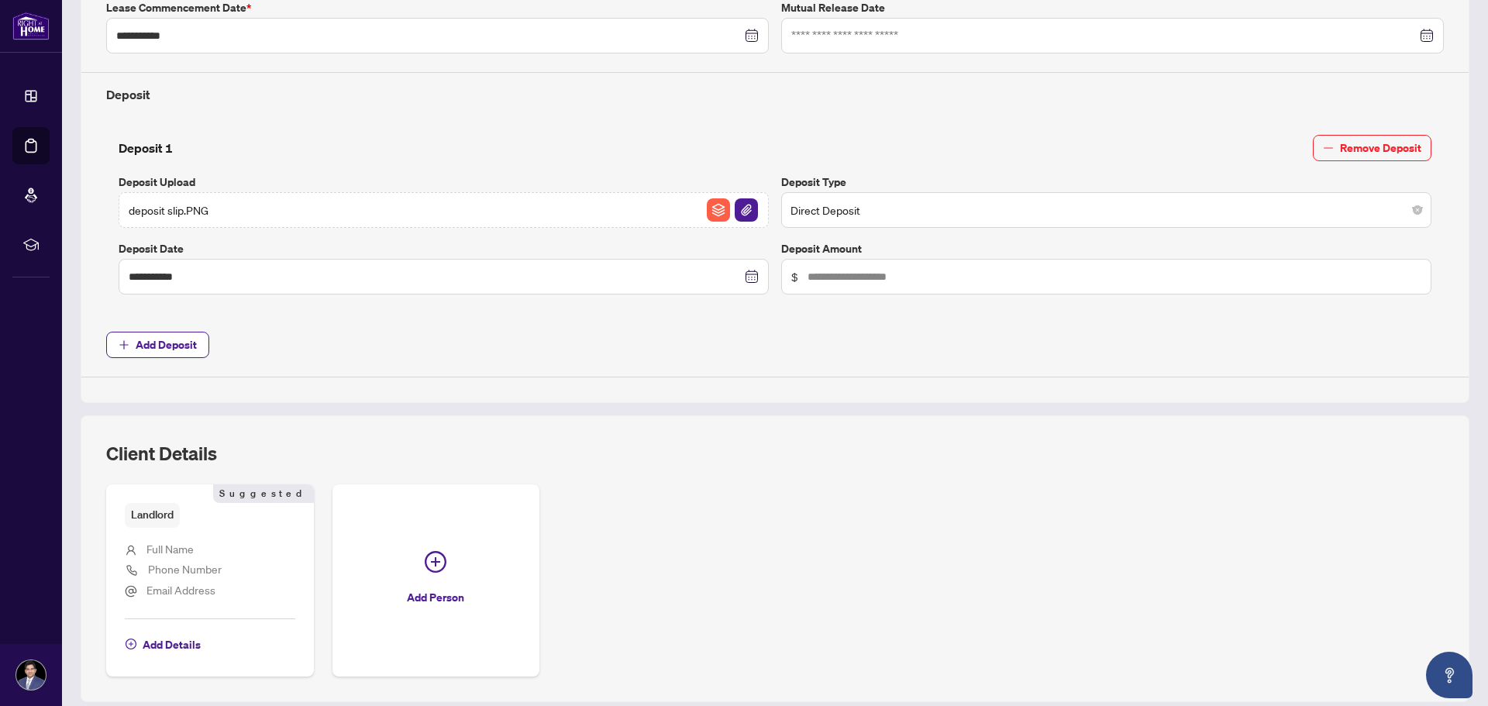
scroll to position [376, 0]
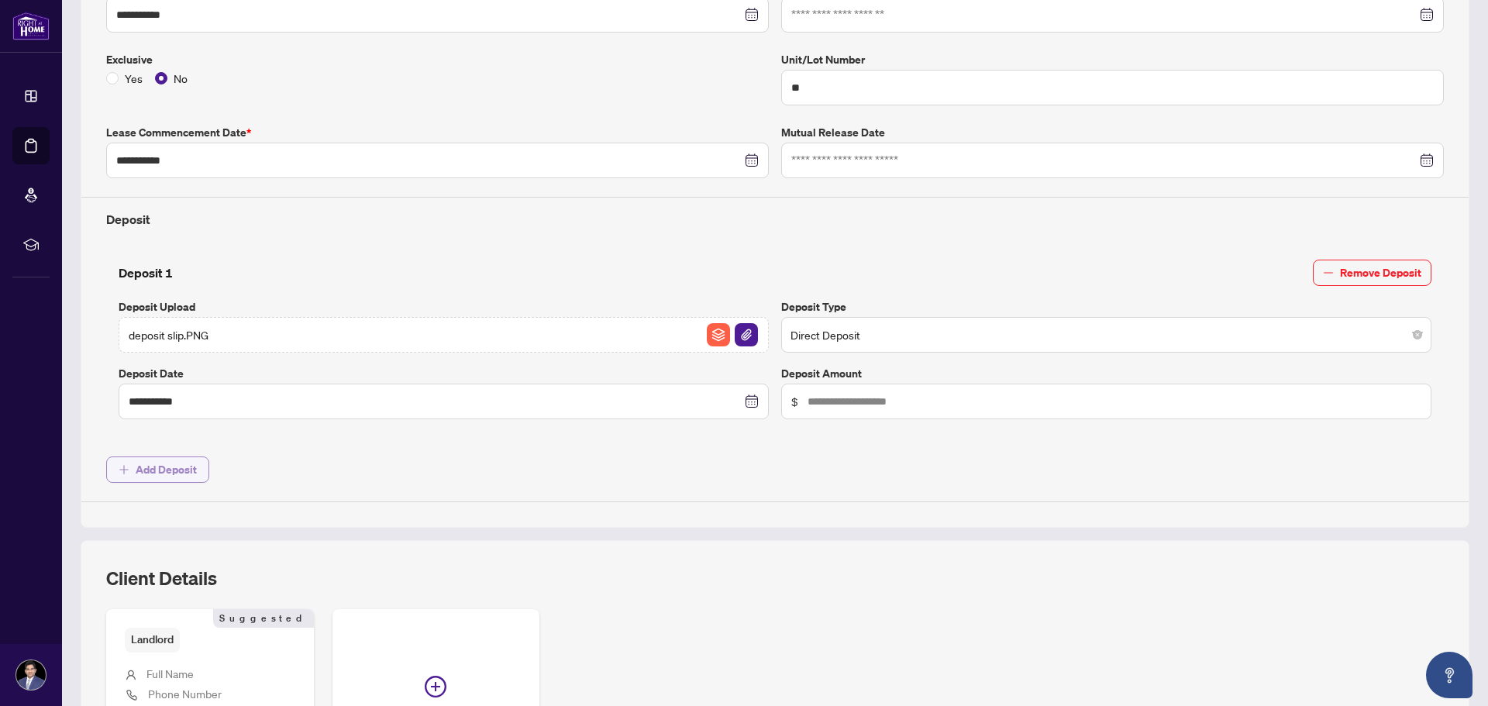
click at [177, 469] on span "Add Deposit" at bounding box center [166, 469] width 61 height 25
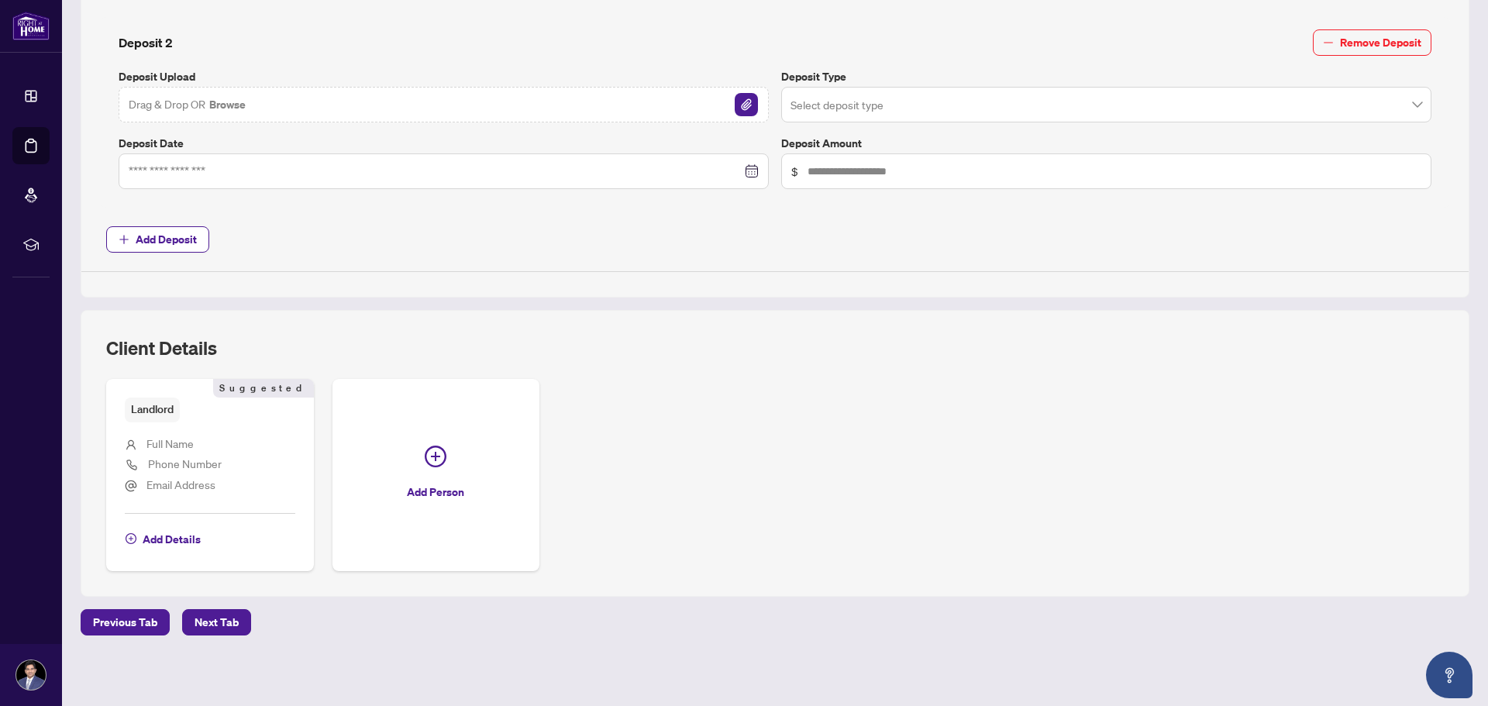
scroll to position [818, 0]
click at [207, 614] on span "Next Tab" at bounding box center [217, 620] width 44 height 25
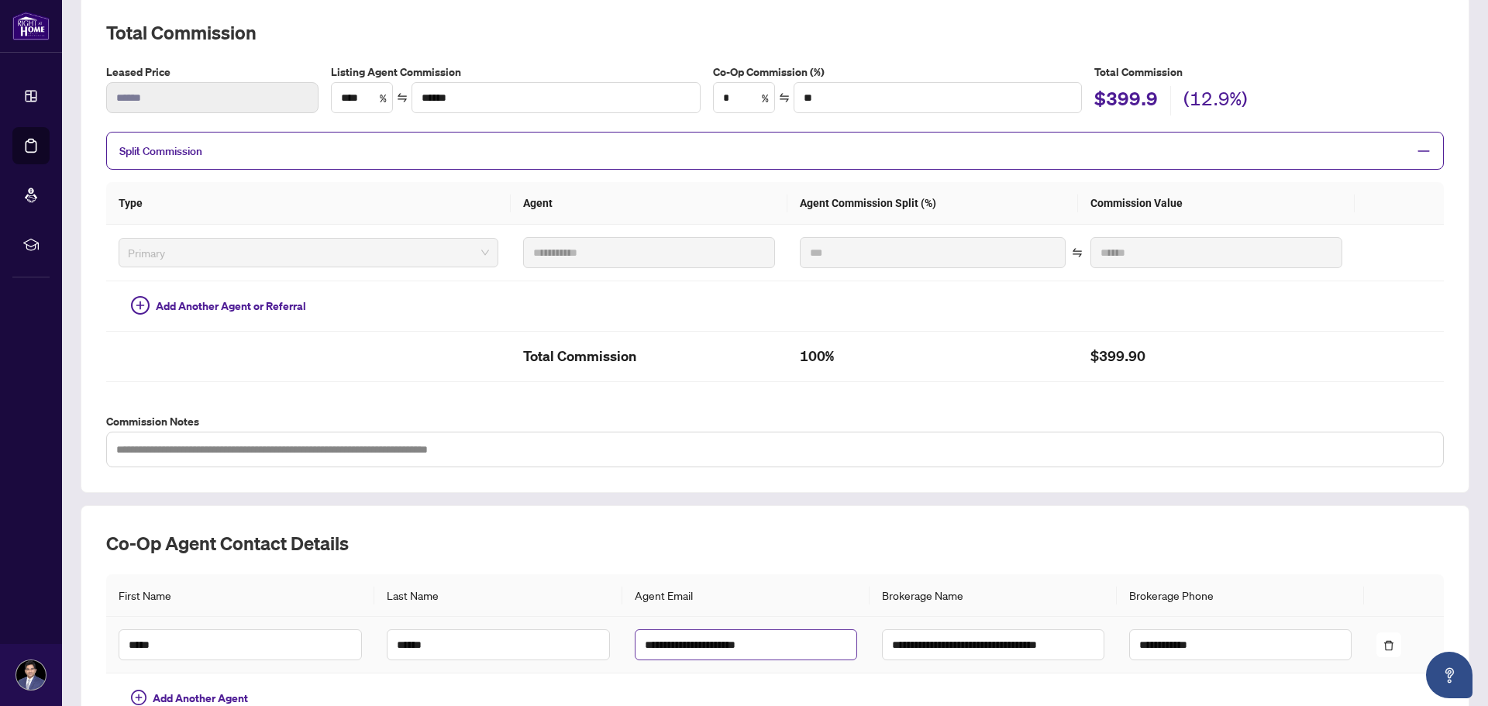
scroll to position [373, 0]
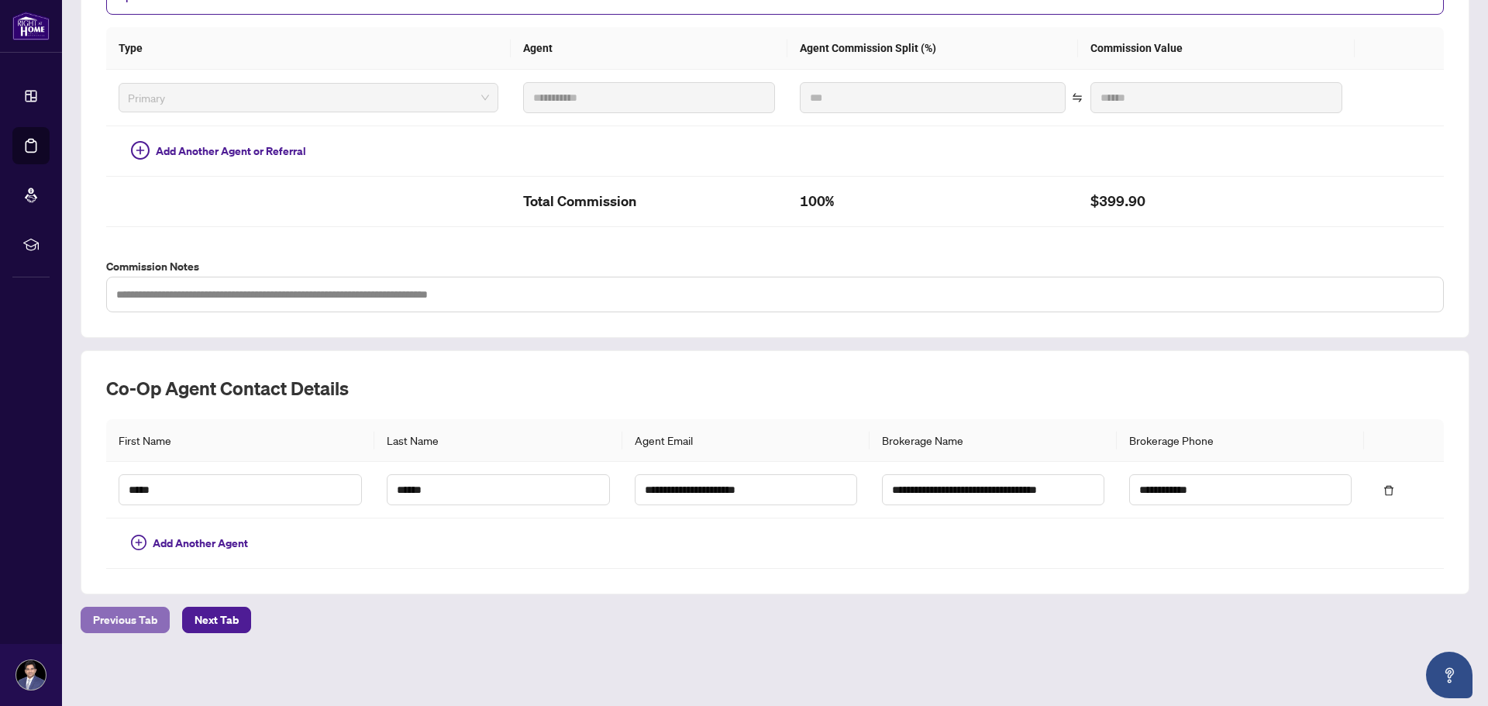
click at [115, 623] on span "Previous Tab" at bounding box center [125, 620] width 64 height 25
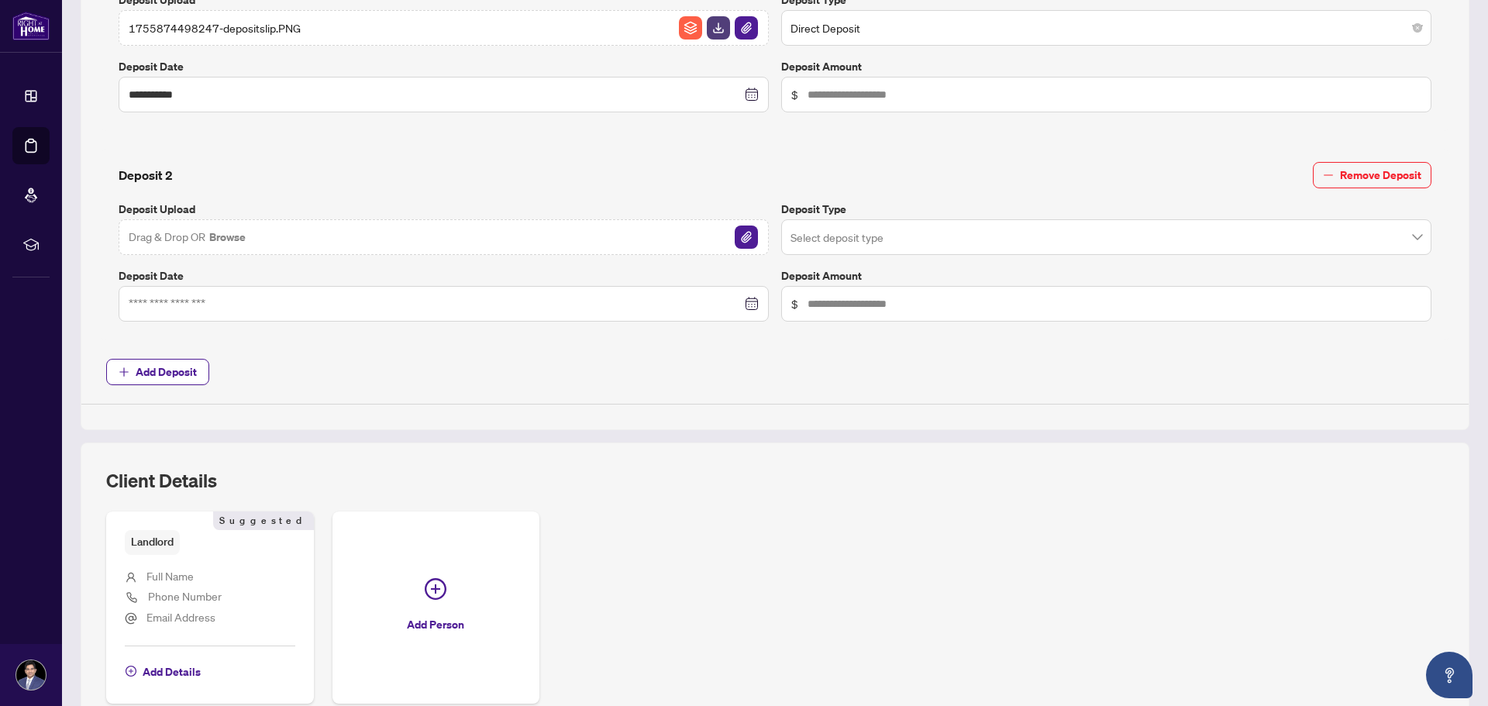
scroll to position [760, 0]
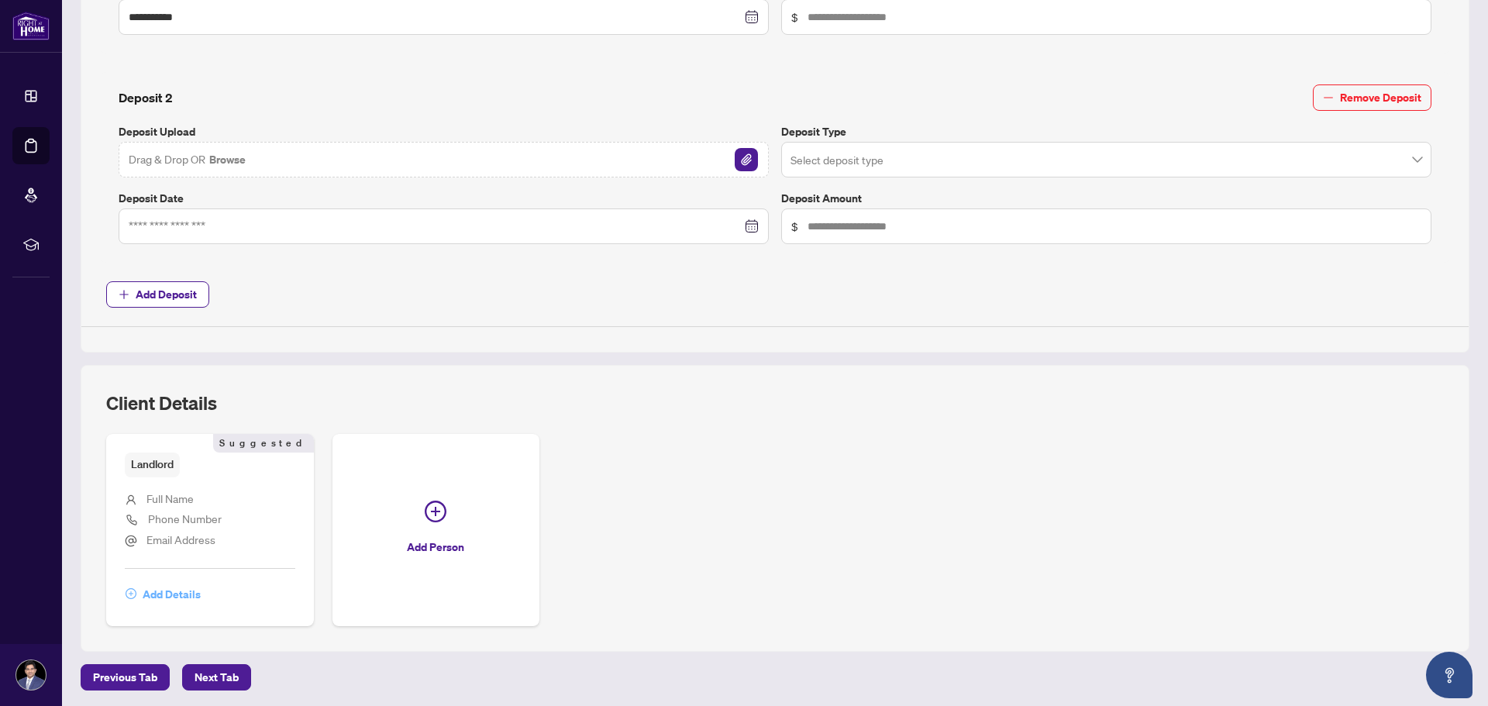
click at [177, 595] on span "Add Details" at bounding box center [172, 594] width 58 height 25
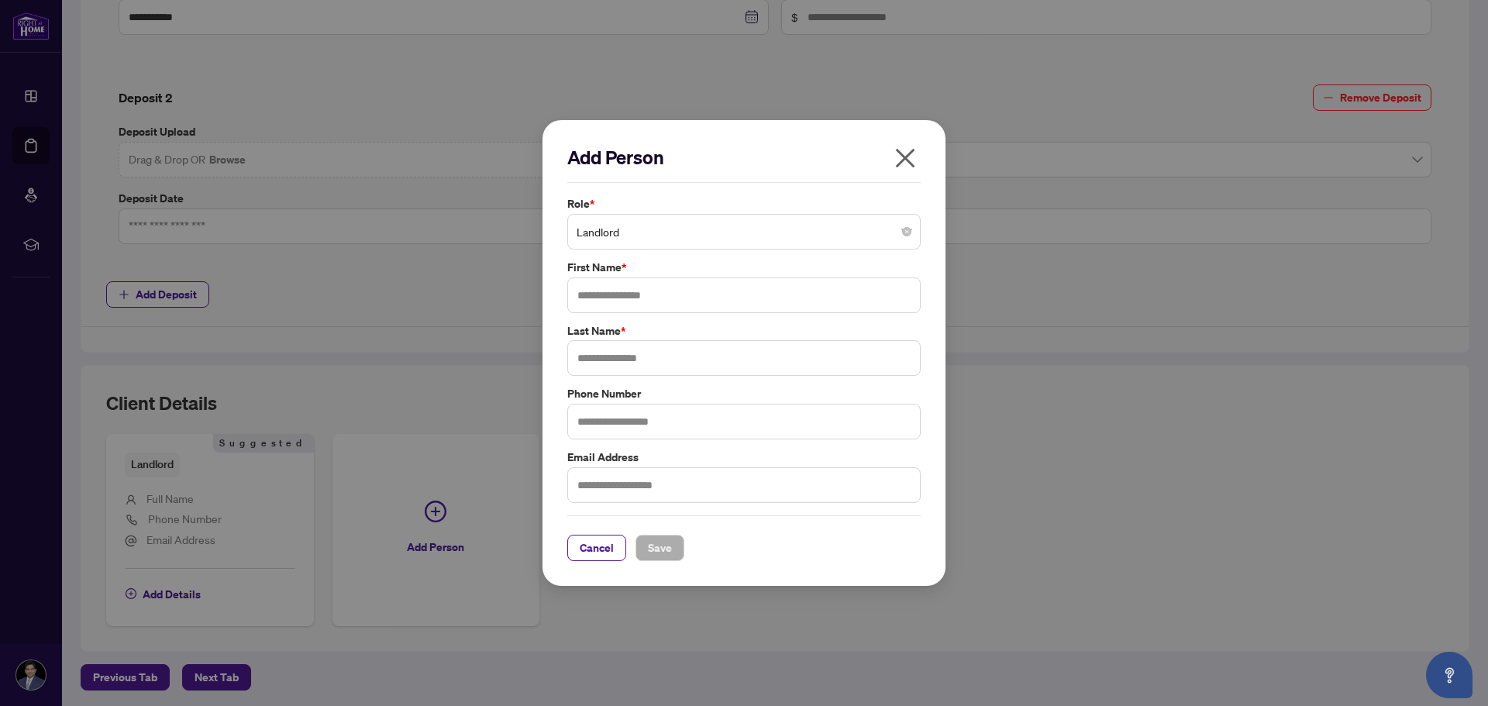
click at [653, 236] on span "Landlord" at bounding box center [744, 231] width 335 height 29
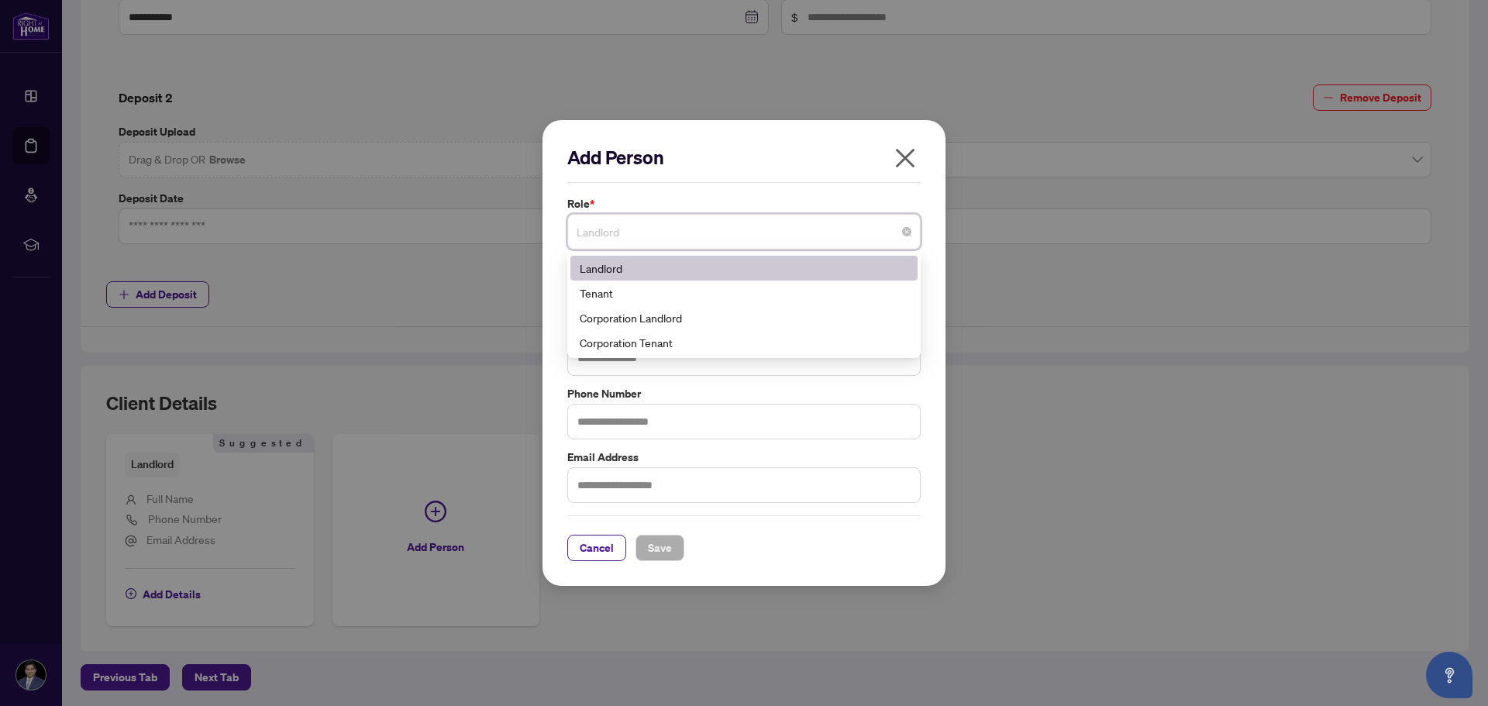
click at [641, 275] on div "Landlord" at bounding box center [744, 268] width 329 height 17
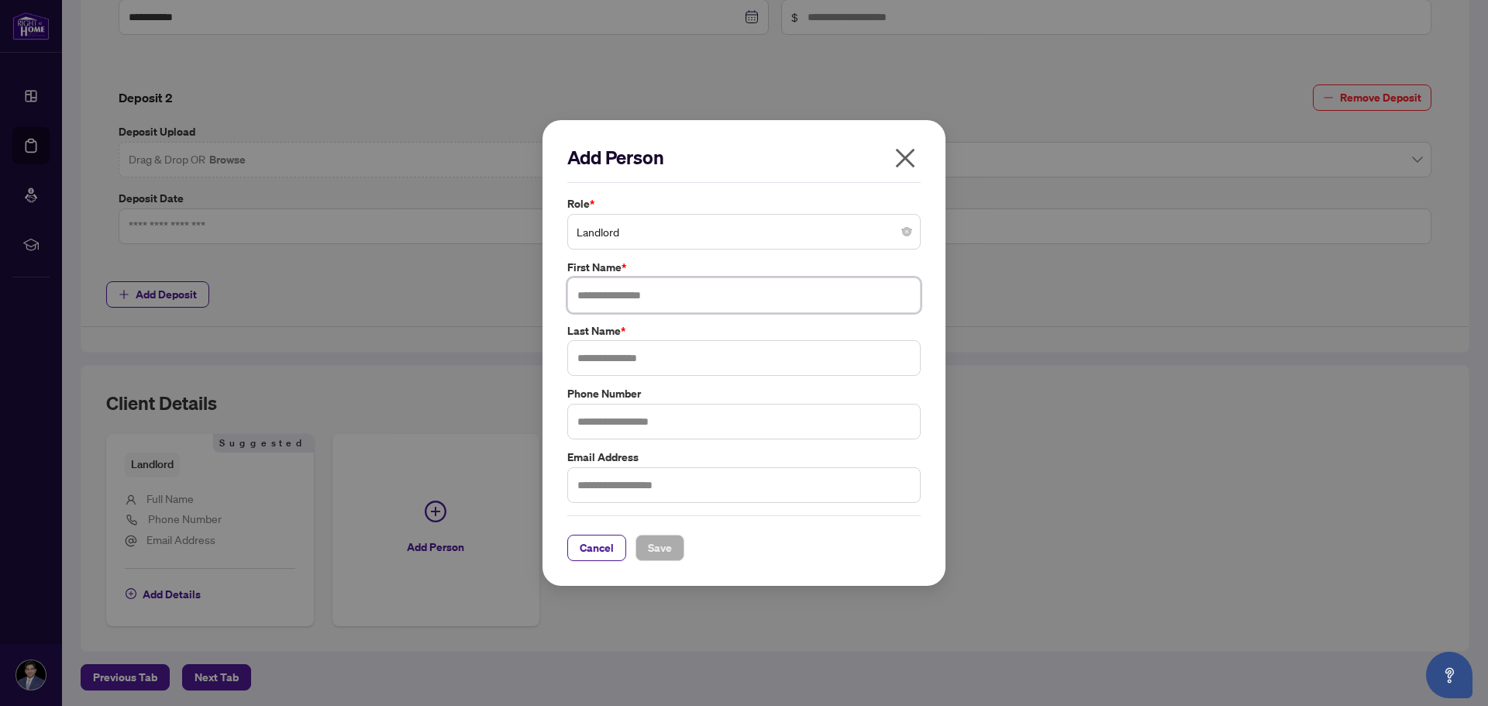
click at [661, 297] on input "text" at bounding box center [743, 295] width 353 height 36
click at [614, 302] on input "**********" at bounding box center [743, 295] width 353 height 36
click at [627, 298] on input "**********" at bounding box center [743, 295] width 353 height 36
click at [684, 296] on input "**********" at bounding box center [743, 295] width 353 height 36
drag, startPoint x: 723, startPoint y: 292, endPoint x: 682, endPoint y: 294, distance: 41.1
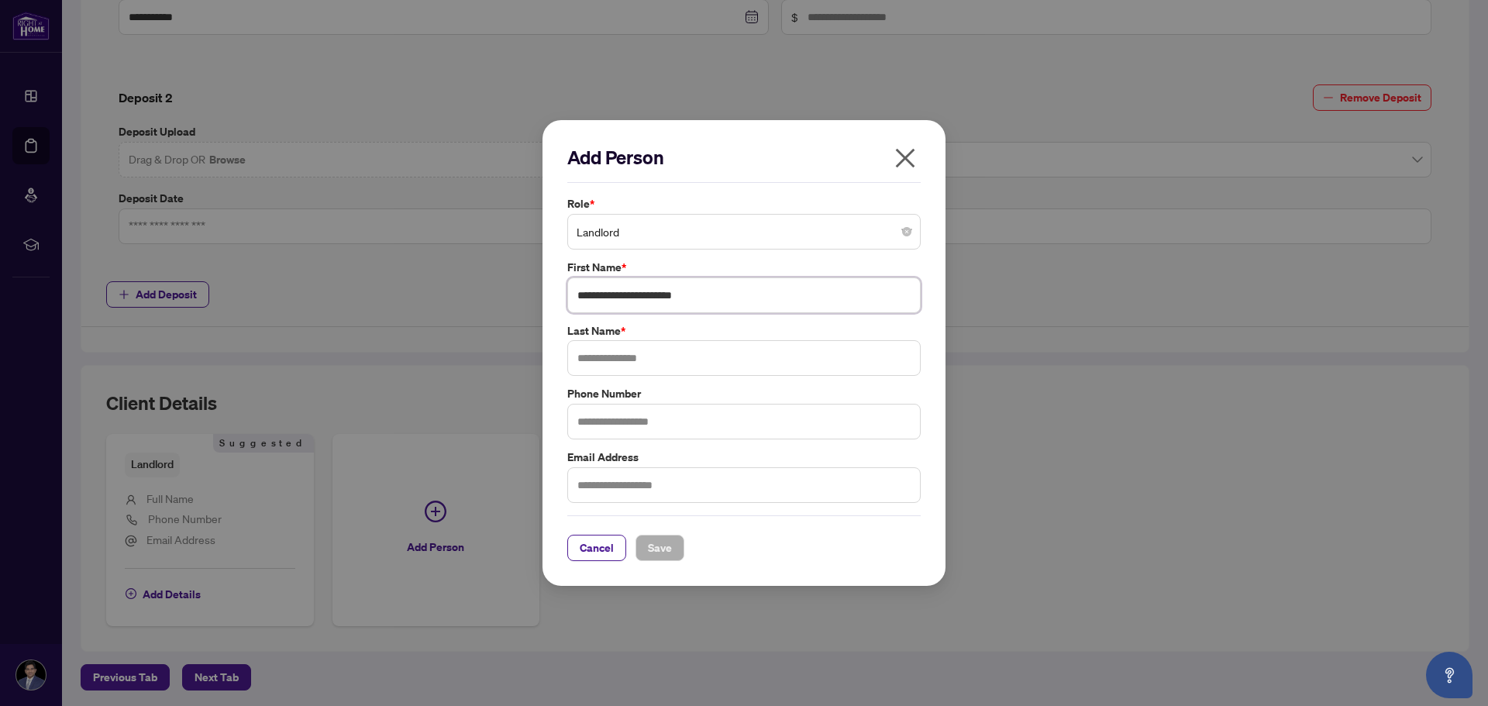
click at [682, 294] on input "**********" at bounding box center [743, 295] width 353 height 36
type input "**********"
click at [651, 360] on input "text" at bounding box center [743, 358] width 353 height 36
type input "****"
click at [770, 488] on input "text" at bounding box center [743, 485] width 353 height 36
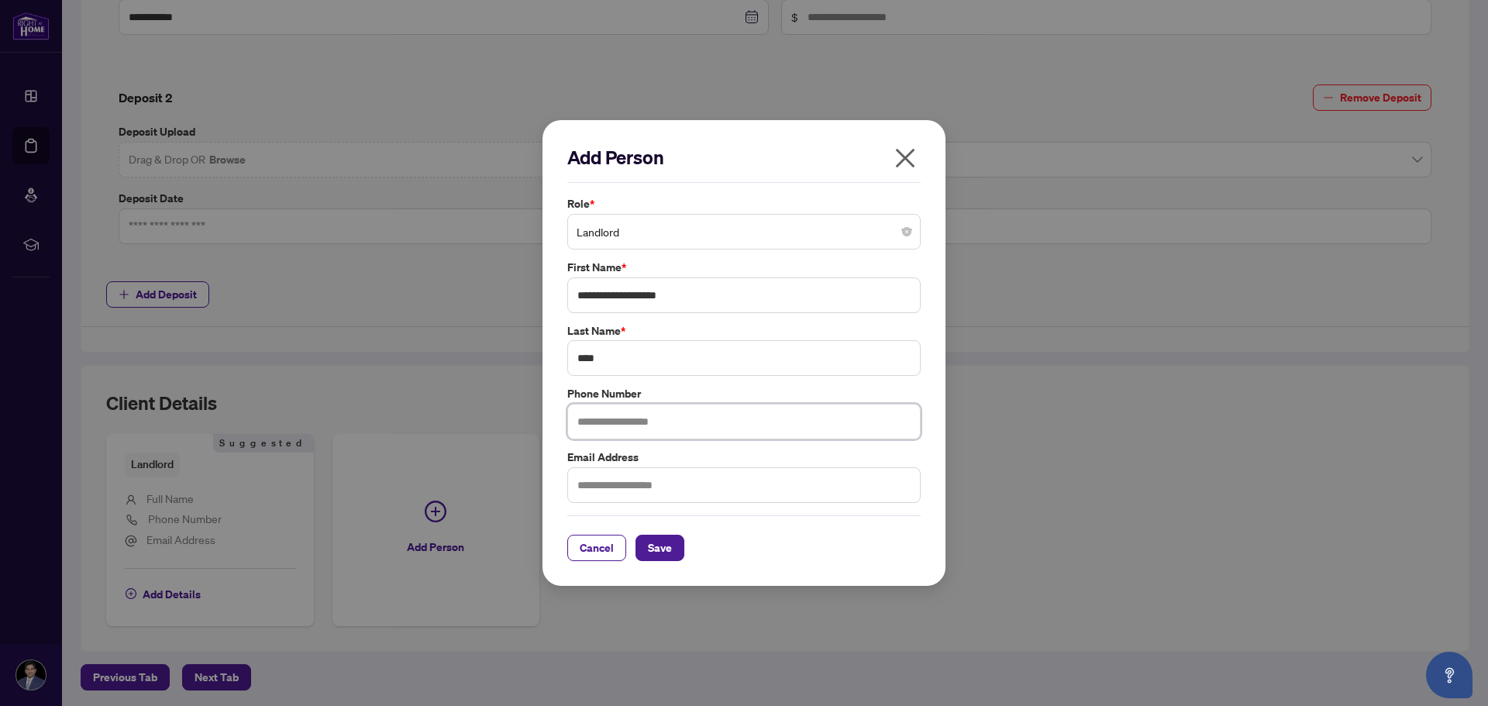
click at [713, 422] on input "text" at bounding box center [743, 422] width 353 height 36
type input "**********"
click at [660, 545] on span "Save" at bounding box center [660, 548] width 24 height 25
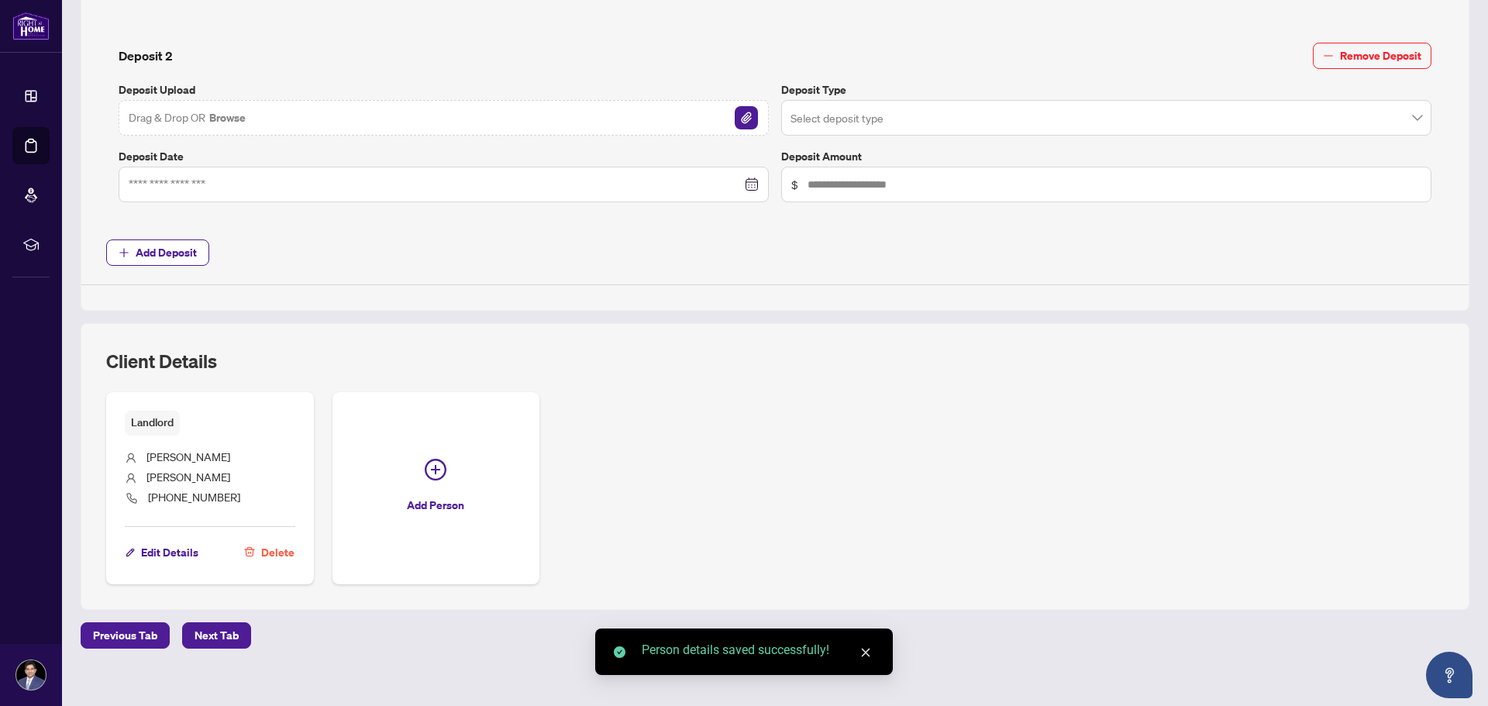
scroll to position [818, 0]
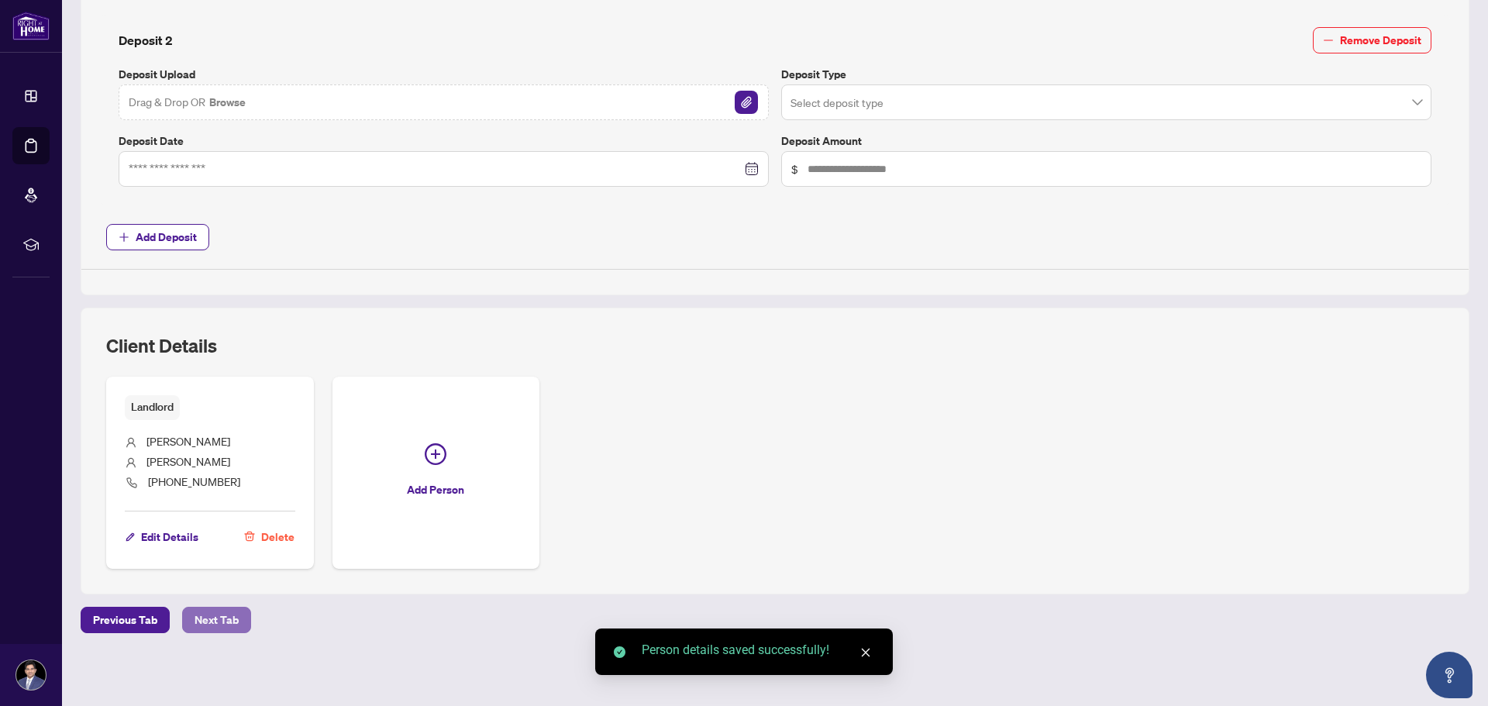
click at [205, 615] on span "Next Tab" at bounding box center [217, 620] width 44 height 25
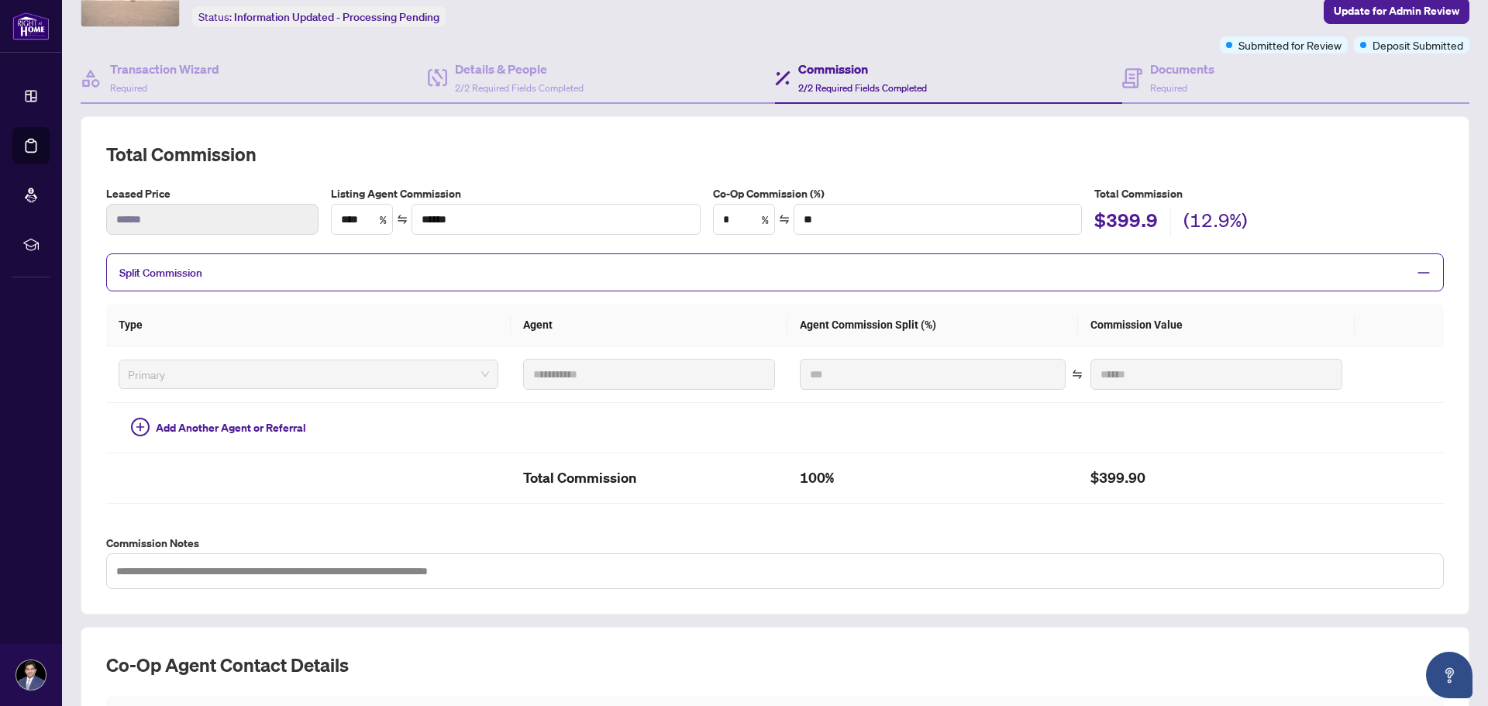
scroll to position [373, 0]
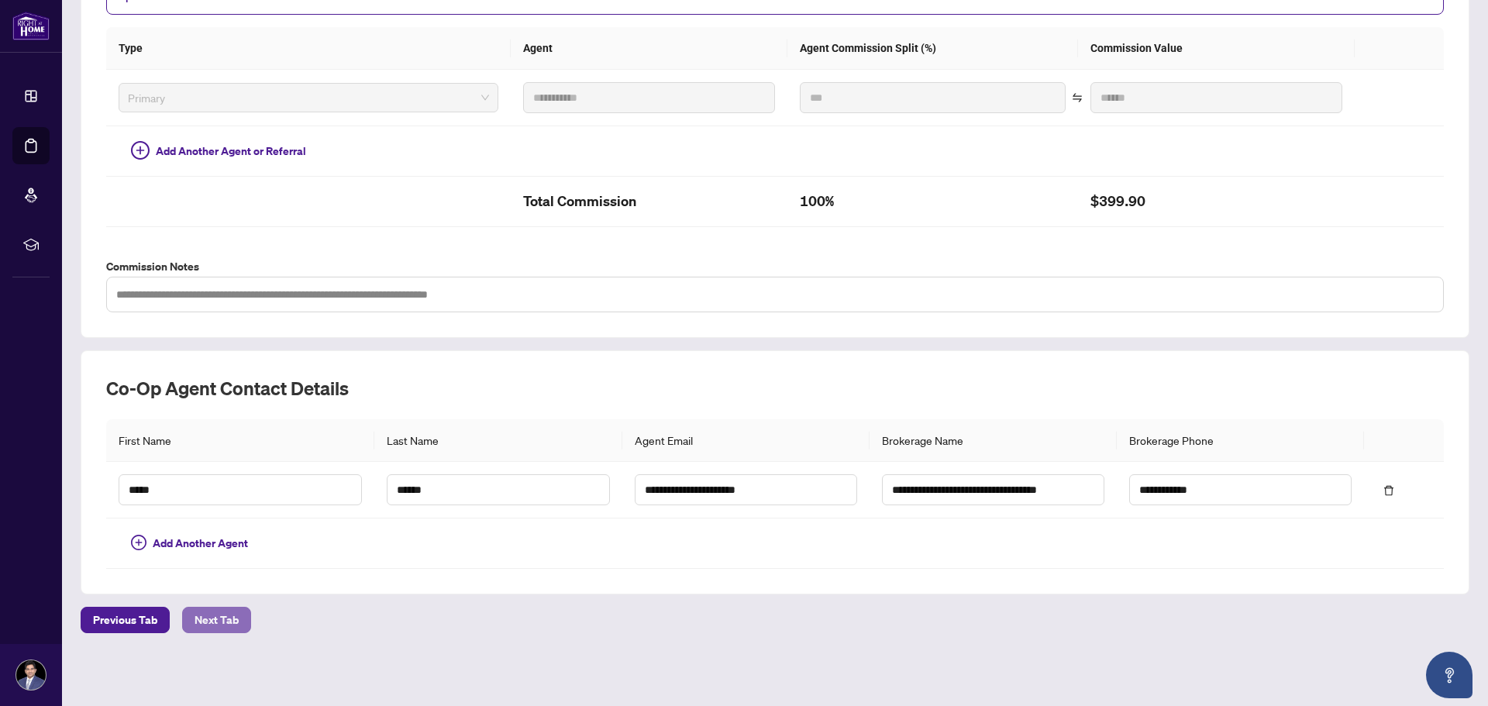
click at [209, 613] on span "Next Tab" at bounding box center [217, 620] width 44 height 25
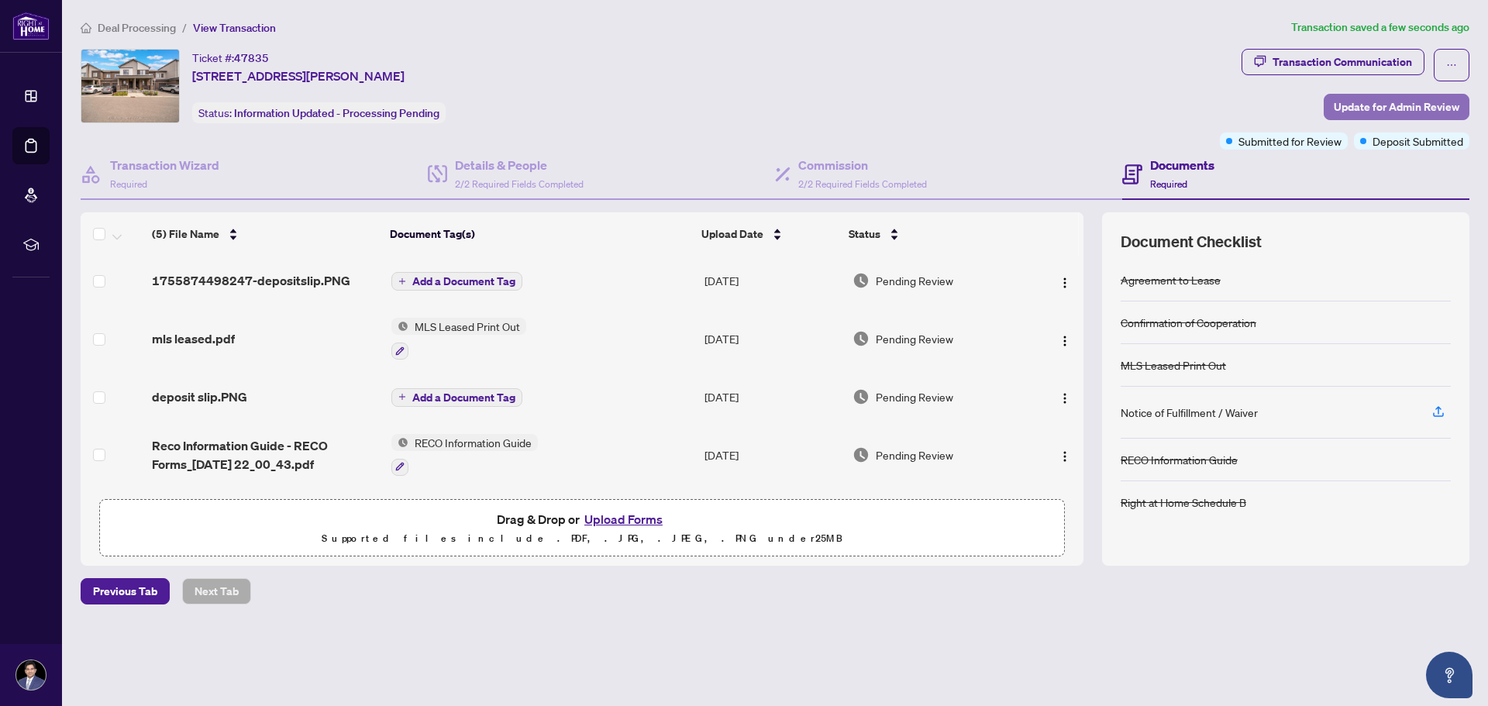
click at [1414, 104] on span "Update for Admin Review" at bounding box center [1397, 107] width 126 height 25
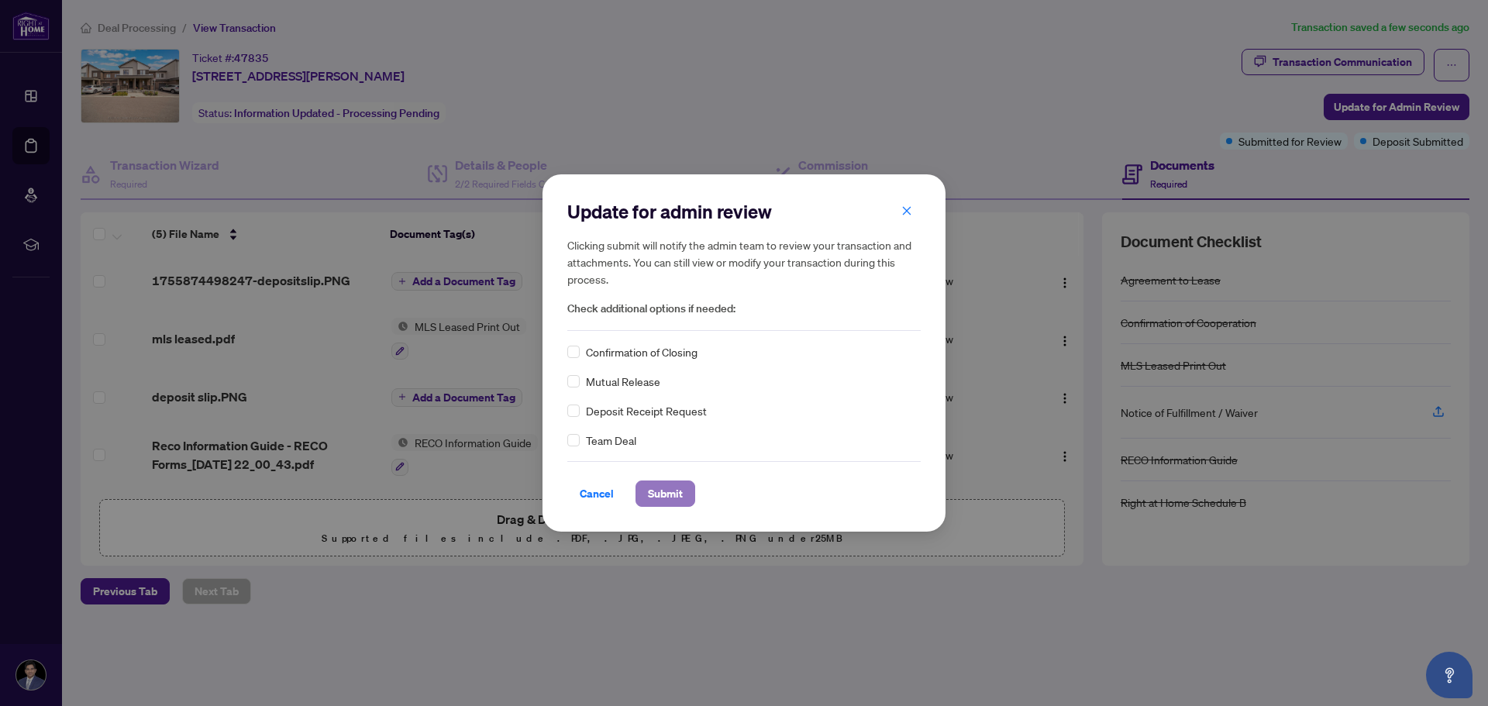
click at [674, 491] on span "Submit" at bounding box center [665, 493] width 35 height 25
